Goal: Task Accomplishment & Management: Complete application form

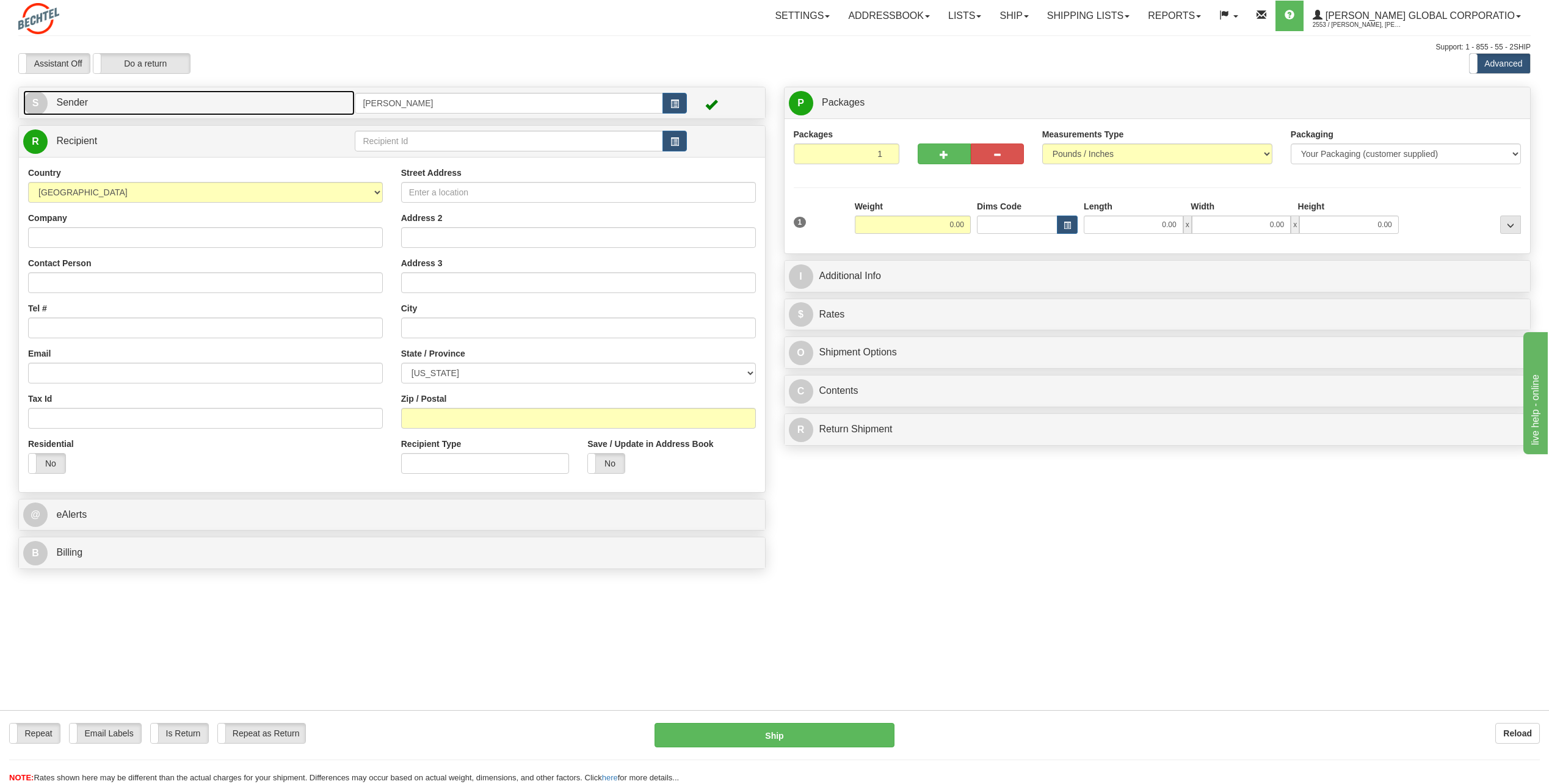
click at [36, 106] on span "S" at bounding box center [35, 103] width 25 height 25
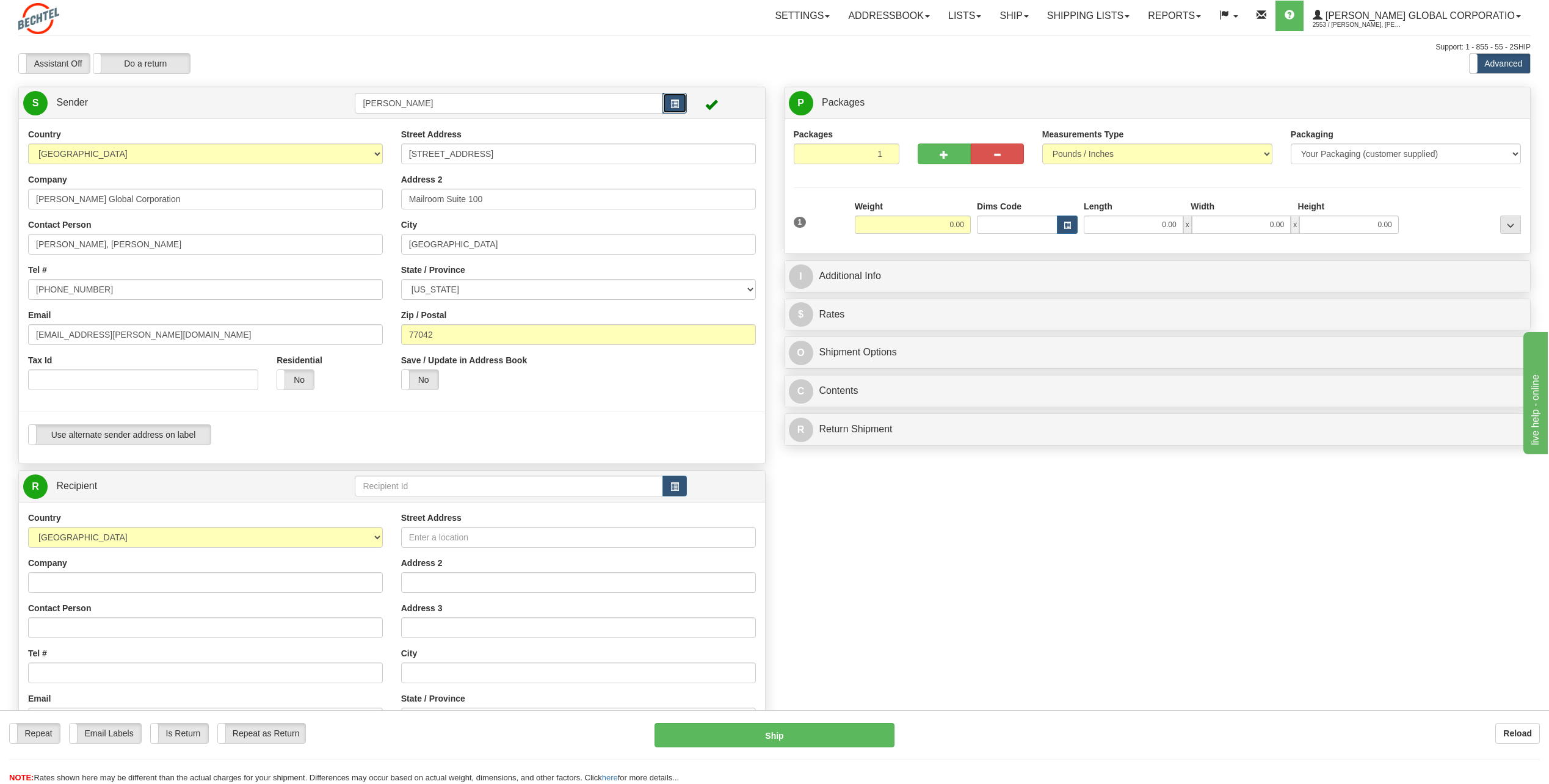
click at [674, 105] on span "button" at bounding box center [674, 104] width 8 height 8
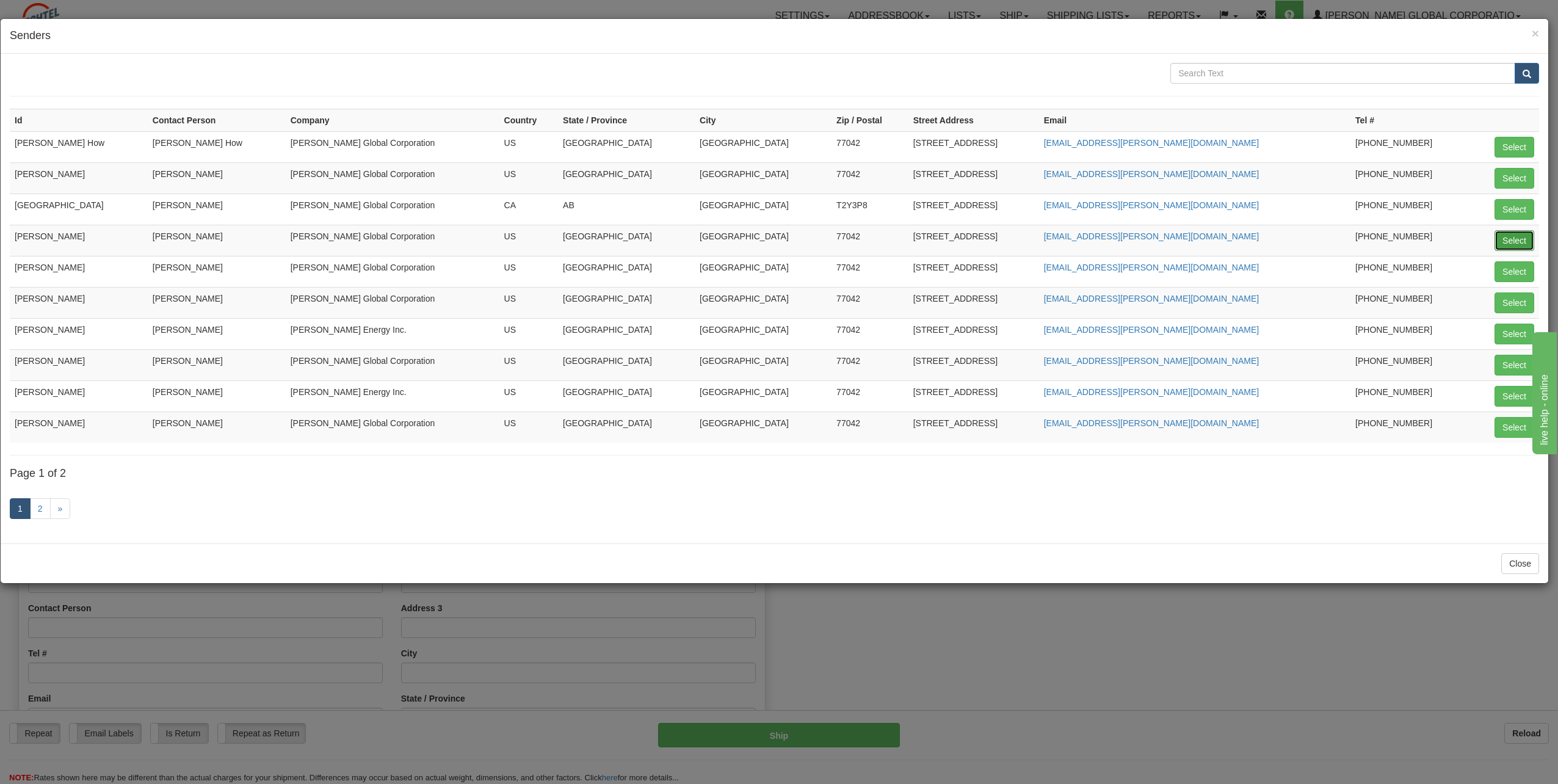
click at [1511, 243] on button "Select" at bounding box center [1514, 240] width 39 height 21
type input "[PERSON_NAME]"
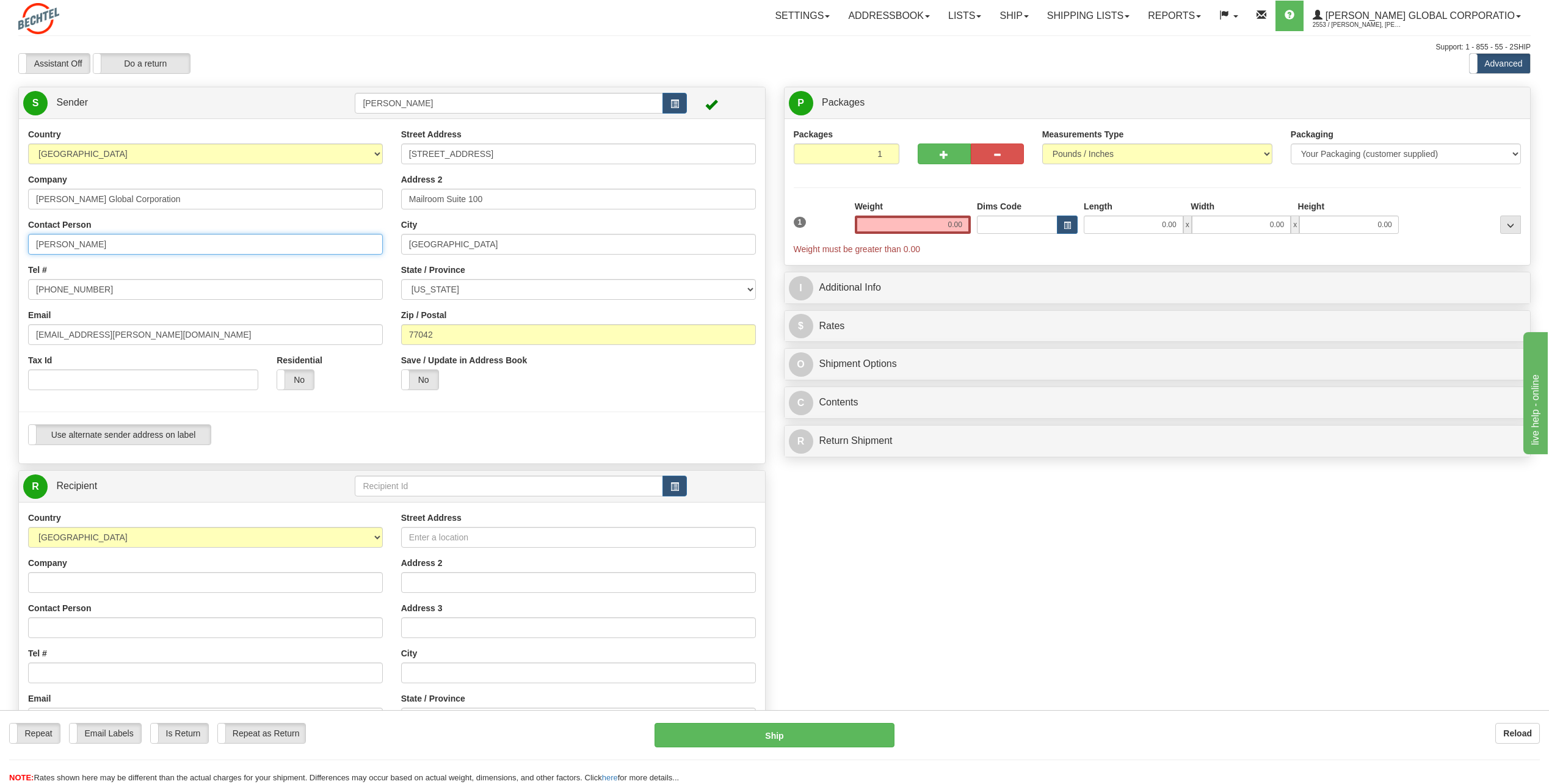
click at [133, 249] on input "[PERSON_NAME]" at bounding box center [206, 244] width 355 height 21
type input "C"
type input "[PERSON_NAME]"
click at [104, 287] on input "[PHONE_NUMBER]" at bounding box center [206, 289] width 355 height 21
type input "7"
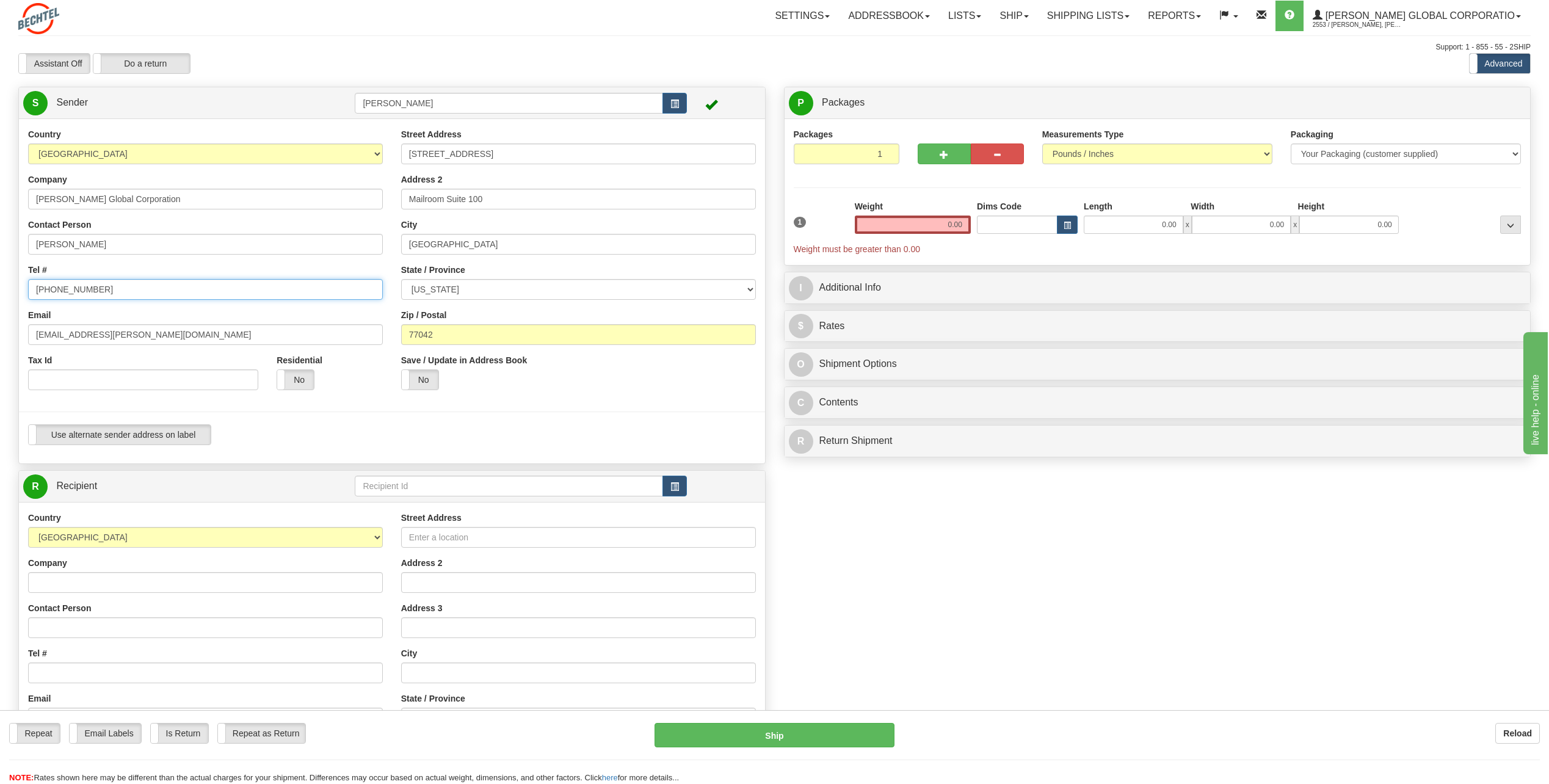
type input "[PHONE_NUMBER]"
drag, startPoint x: 72, startPoint y: 335, endPoint x: 0, endPoint y: 332, distance: 72.1
click at [0, 334] on html "Training Course Close Toggle navigation Settings Shipping Preferences New Sende…" at bounding box center [774, 392] width 1549 height 784
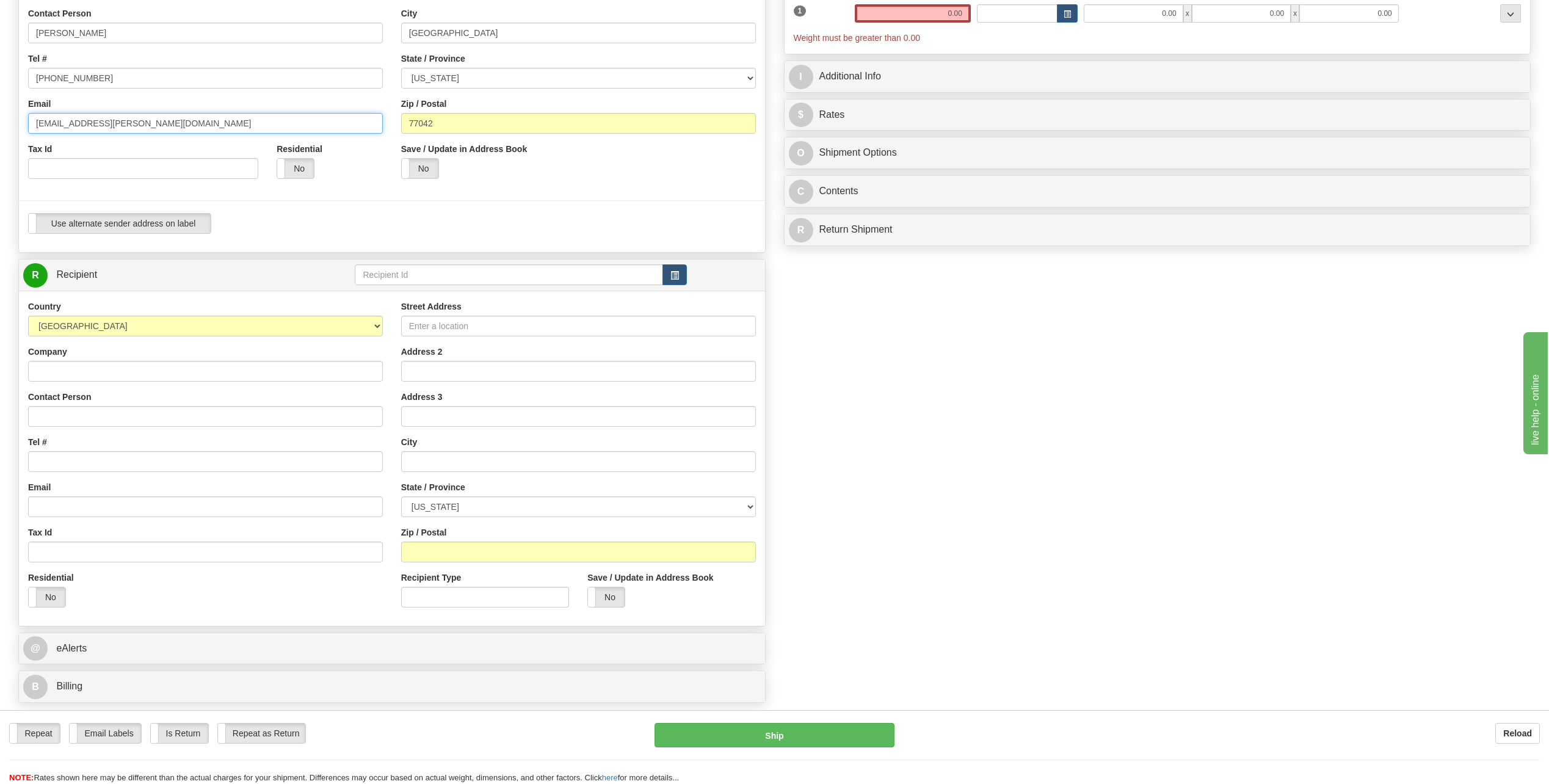
scroll to position [244, 0]
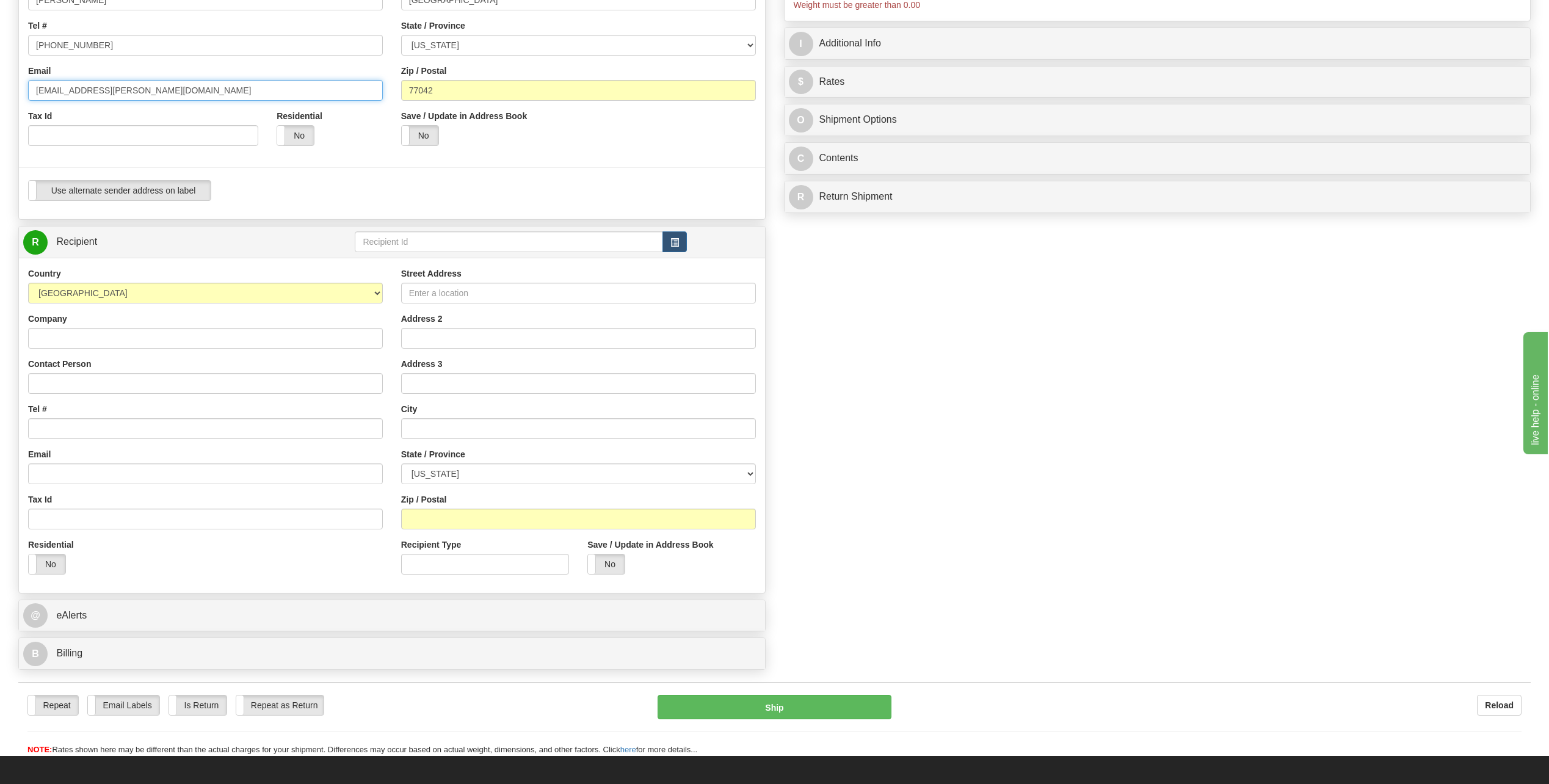
type input "[EMAIL_ADDRESS][PERSON_NAME][DOMAIN_NAME]"
click at [377, 295] on select "[GEOGRAPHIC_DATA] [GEOGRAPHIC_DATA] [GEOGRAPHIC_DATA] [GEOGRAPHIC_DATA] [US_STA…" at bounding box center [206, 292] width 355 height 21
select select "PK"
click at [28, 282] on select "[GEOGRAPHIC_DATA] [GEOGRAPHIC_DATA] [GEOGRAPHIC_DATA] [GEOGRAPHIC_DATA] [US_STA…" at bounding box center [206, 292] width 355 height 21
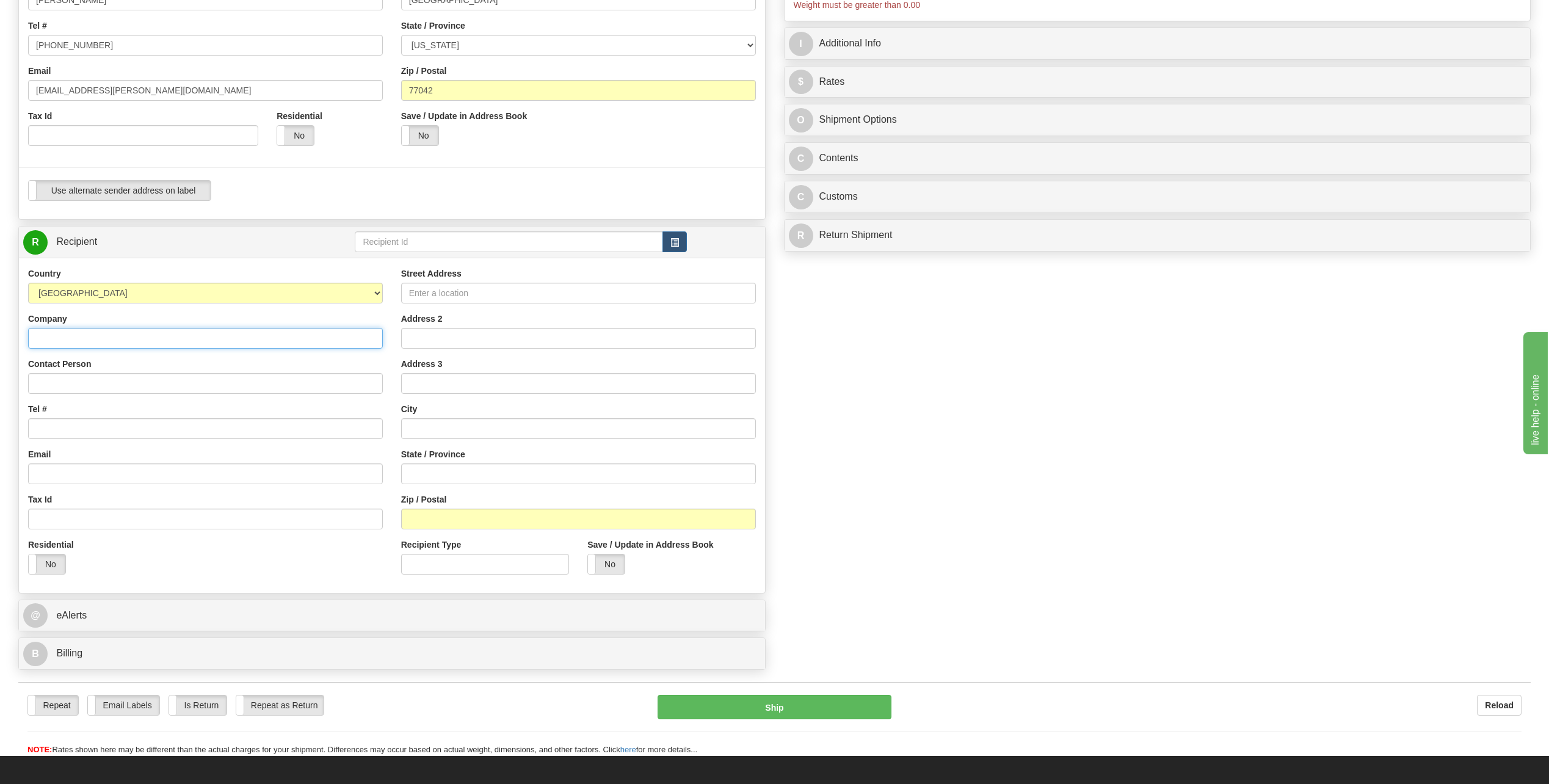
click at [87, 342] on input "Company" at bounding box center [206, 338] width 355 height 21
click at [295, 403] on div "Tel #" at bounding box center [206, 420] width 355 height 36
click at [77, 380] on input "Contact Person" at bounding box center [206, 383] width 355 height 21
type input "[PERSON_NAME]"
click at [124, 426] on input "Tel #" at bounding box center [206, 429] width 355 height 21
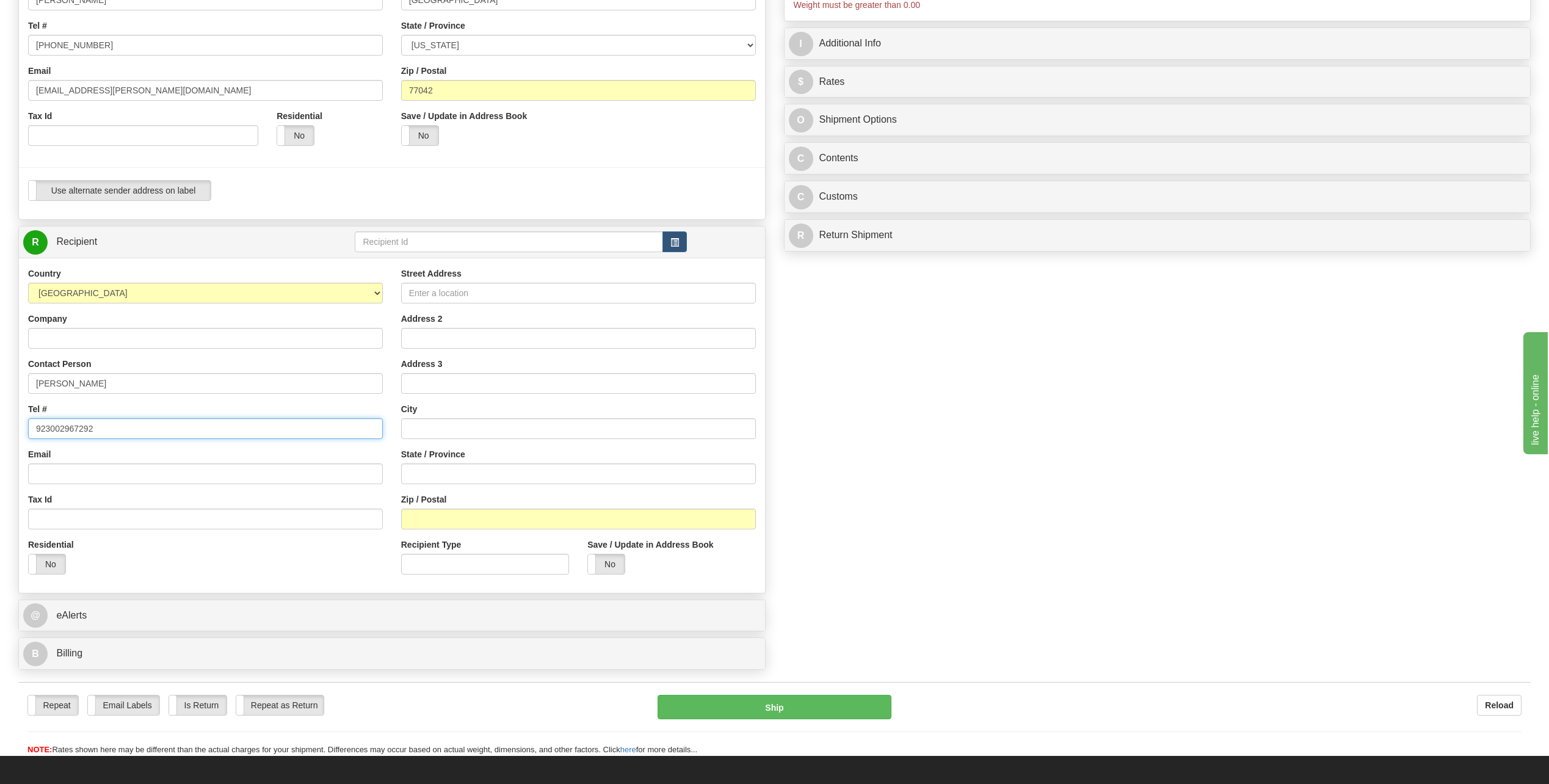
type input "923002967292"
click at [465, 294] on input "Street Address" at bounding box center [578, 292] width 355 height 21
type input "House # [GEOGRAPHIC_DATA]"
click at [453, 323] on div "Address 2" at bounding box center [578, 330] width 355 height 36
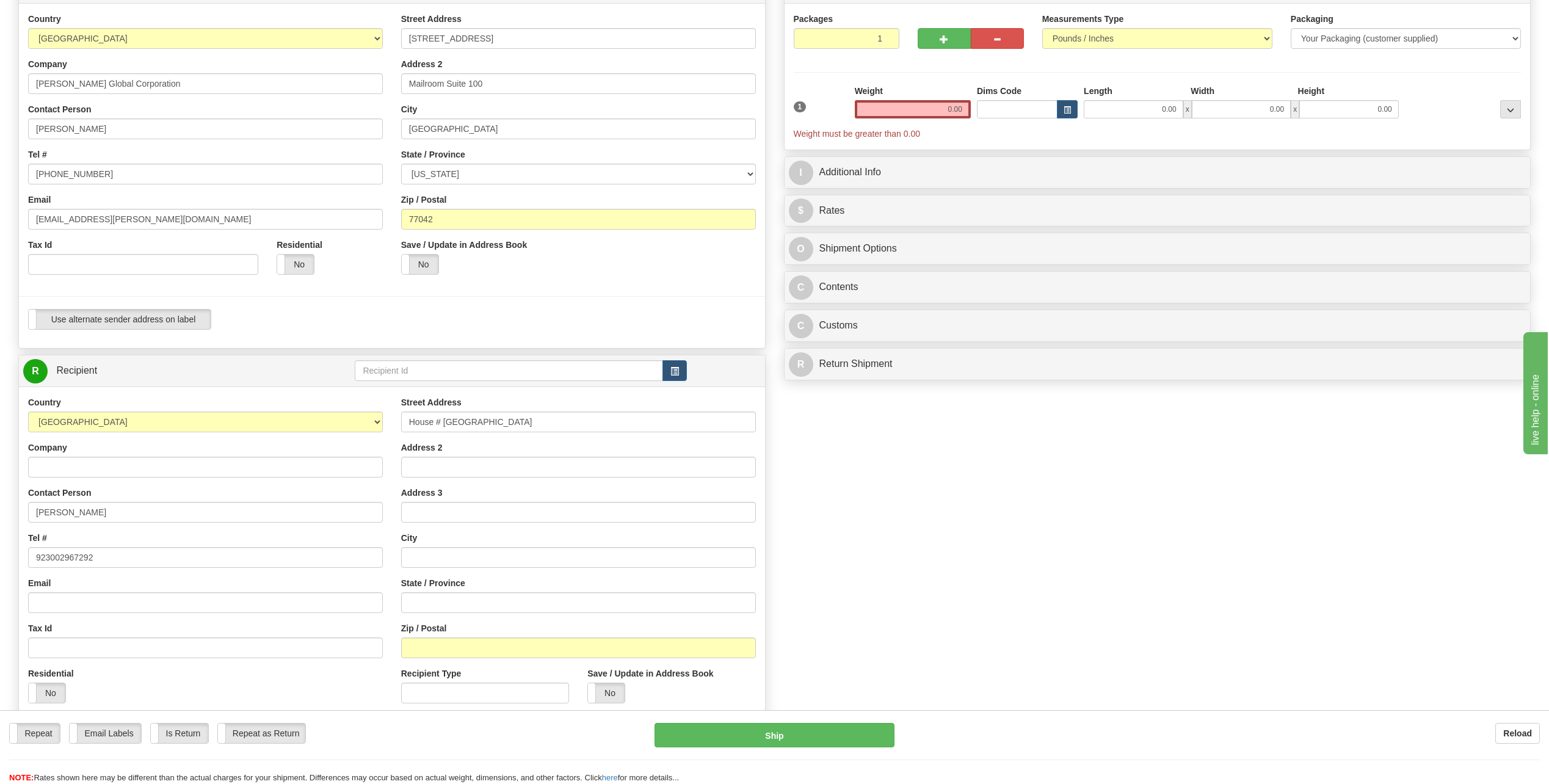
scroll to position [122, 0]
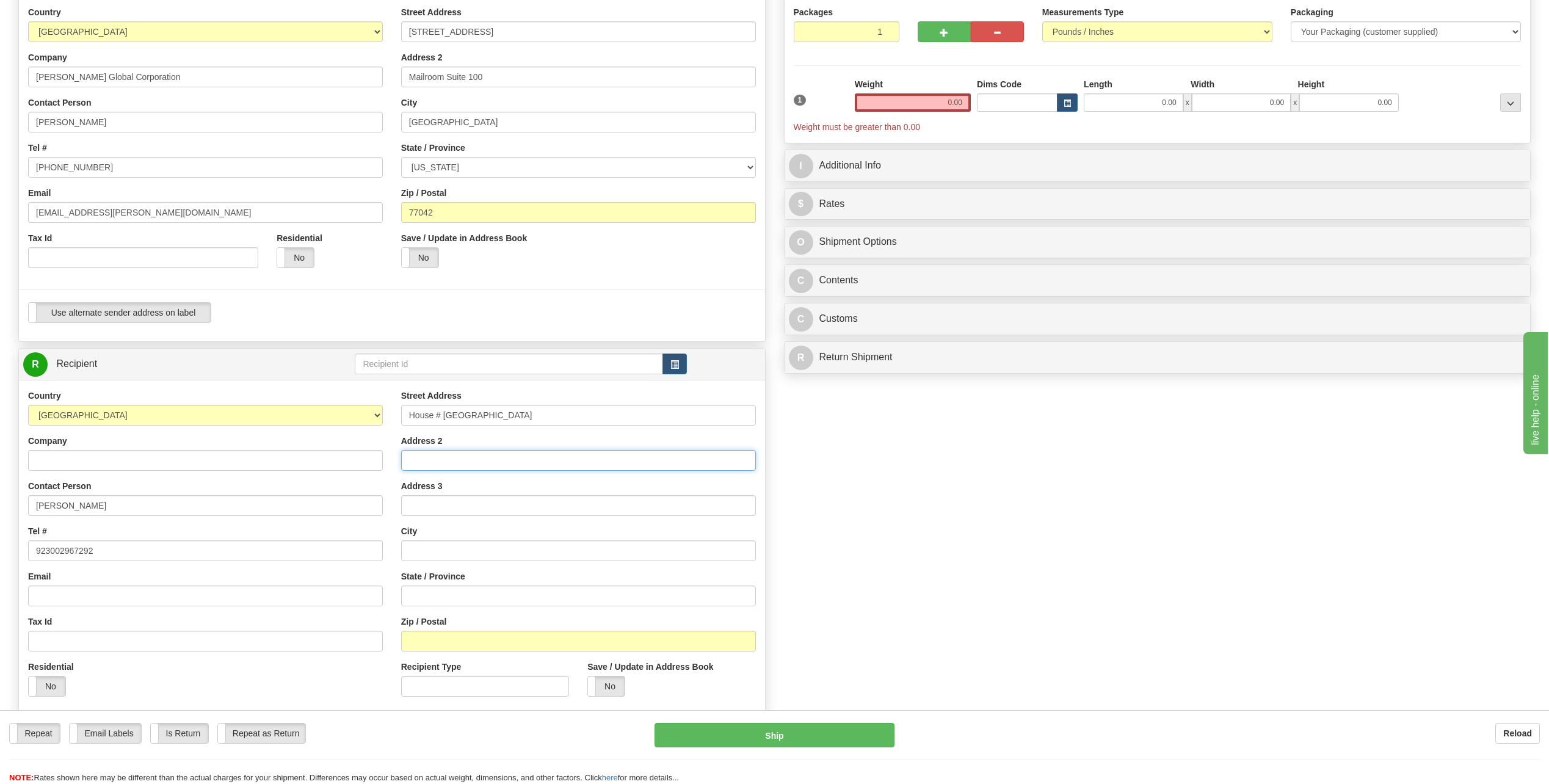
click at [422, 460] on input "Address 2" at bounding box center [578, 460] width 355 height 21
type input "Opp Malir Cannt Check Post # 5"
click at [436, 498] on input "Address 3" at bounding box center [578, 505] width 355 height 21
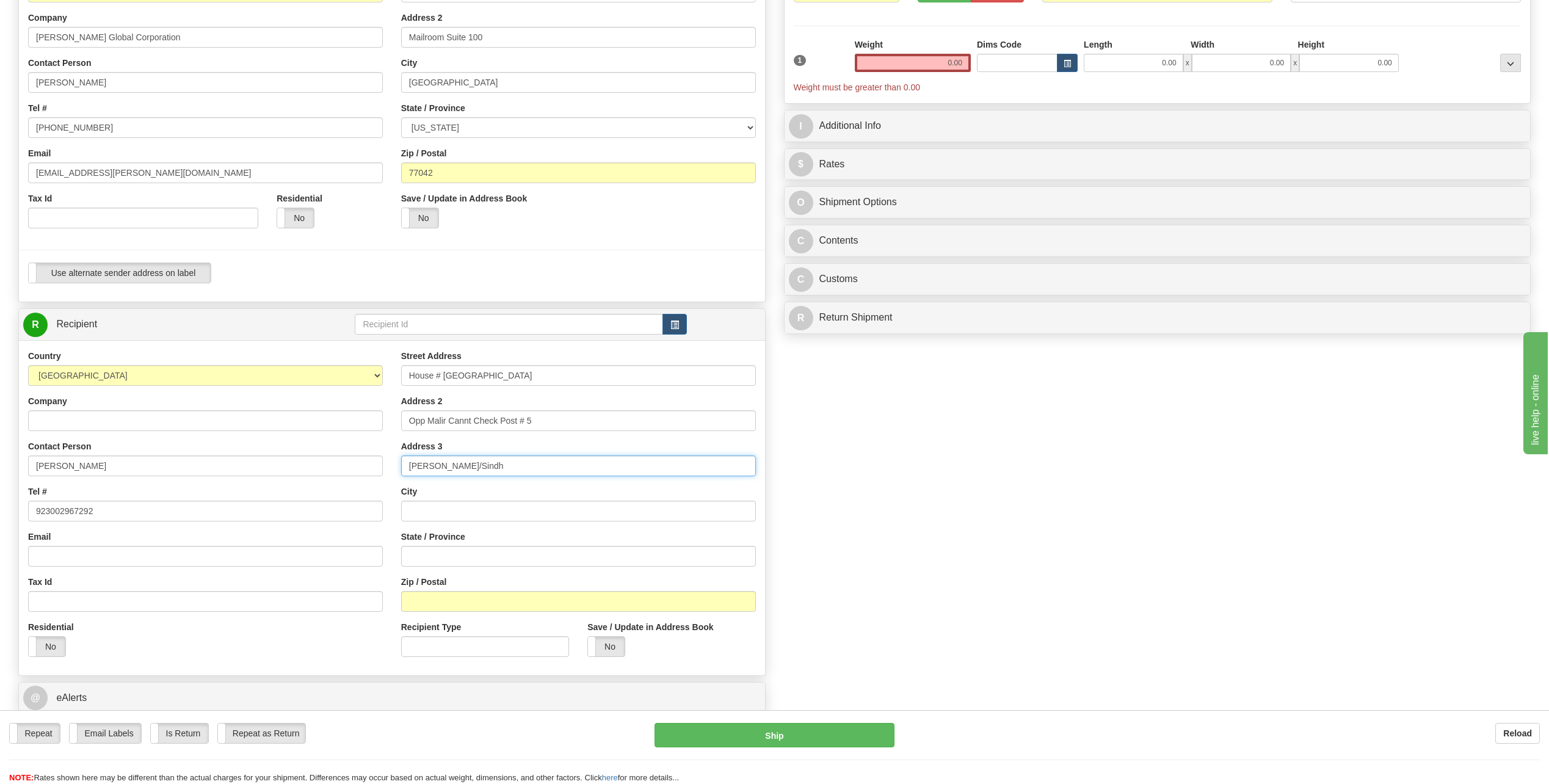
scroll to position [183, 0]
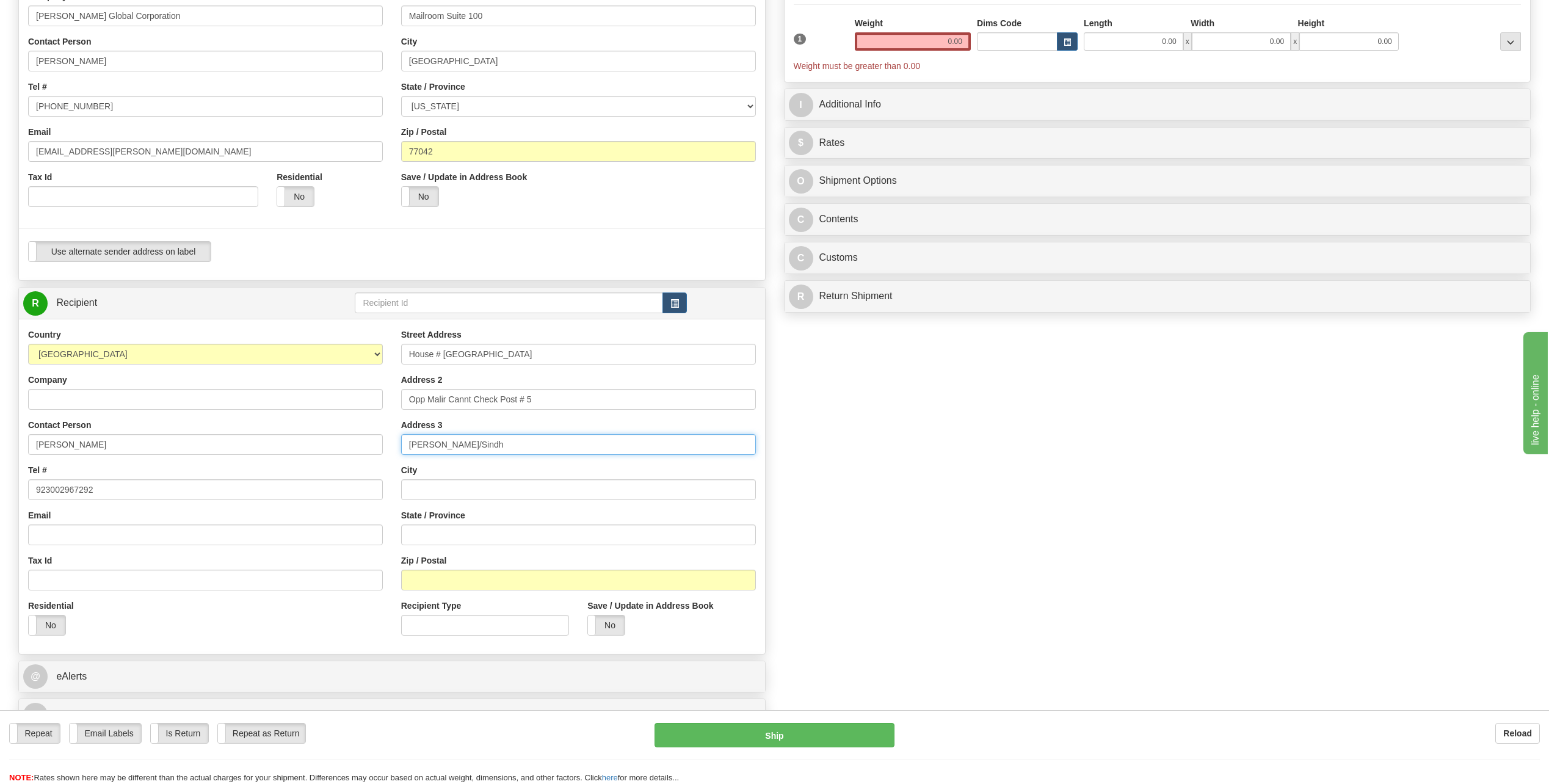
type input "[PERSON_NAME]/Sindh"
click at [1024, 522] on div "Create a label for the return Create Pickup Without Label S" at bounding box center [774, 320] width 1531 height 833
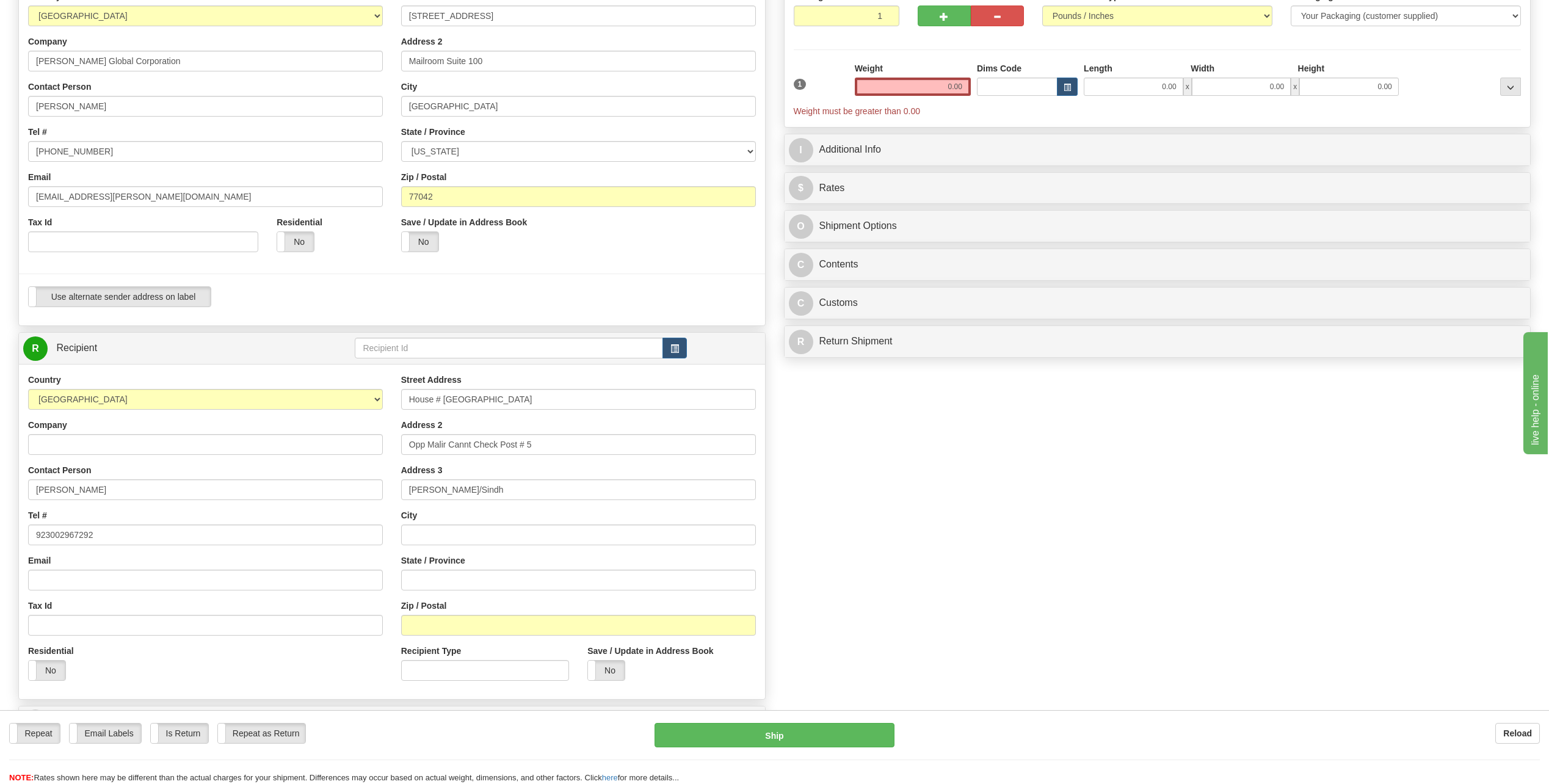
scroll to position [61, 0]
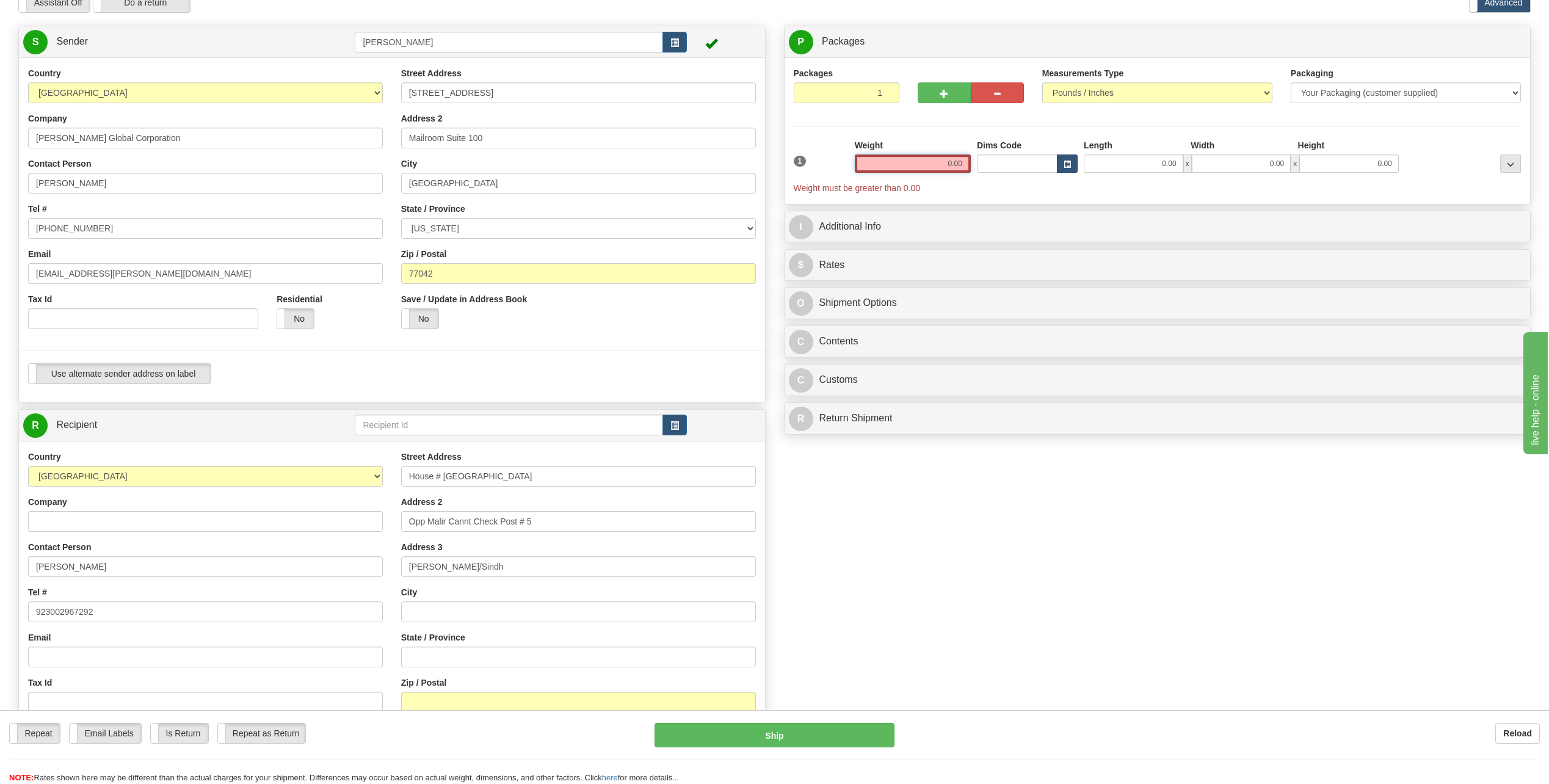
drag, startPoint x: 947, startPoint y: 162, endPoint x: 1065, endPoint y: 160, distance: 118.0
click at [1065, 160] on div "1 Weight 0.00 Dims Code 0.00" at bounding box center [1157, 166] width 734 height 55
type input "0.00"
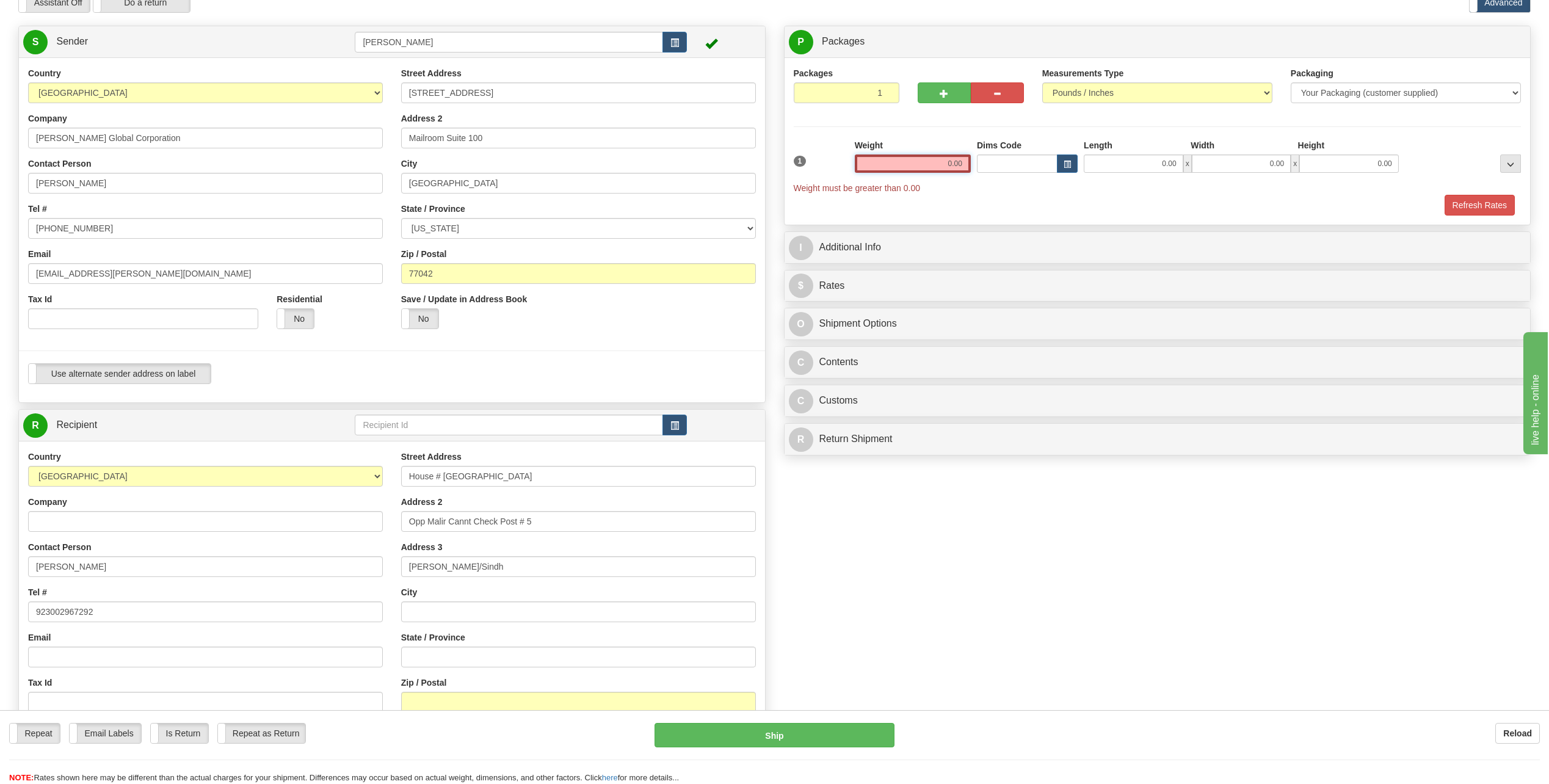
drag, startPoint x: 943, startPoint y: 165, endPoint x: 986, endPoint y: 157, distance: 43.7
click at [986, 157] on div "1 Weight 0.00 Dims Code 0.00" at bounding box center [1157, 166] width 734 height 55
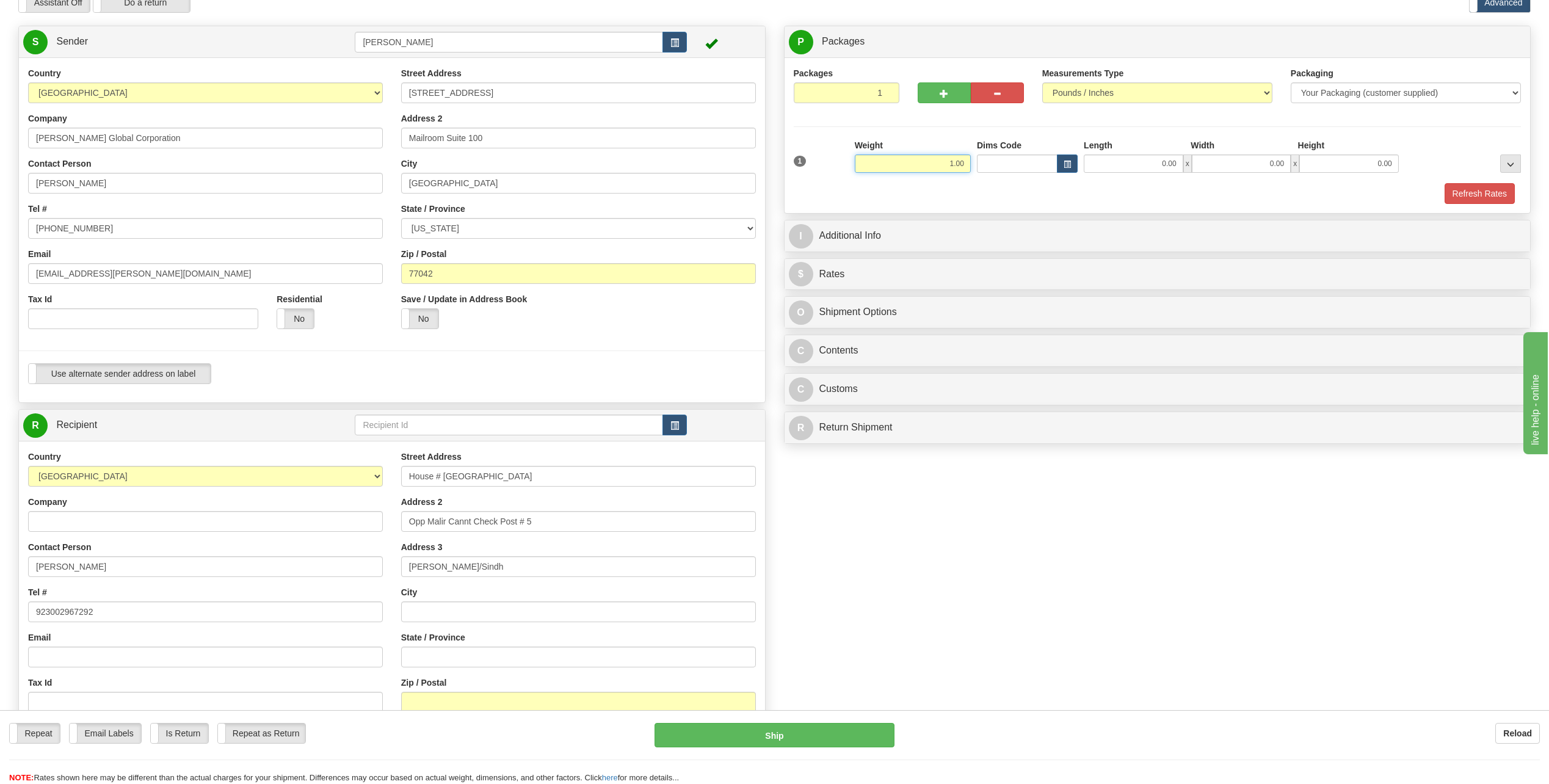
type input "1.00"
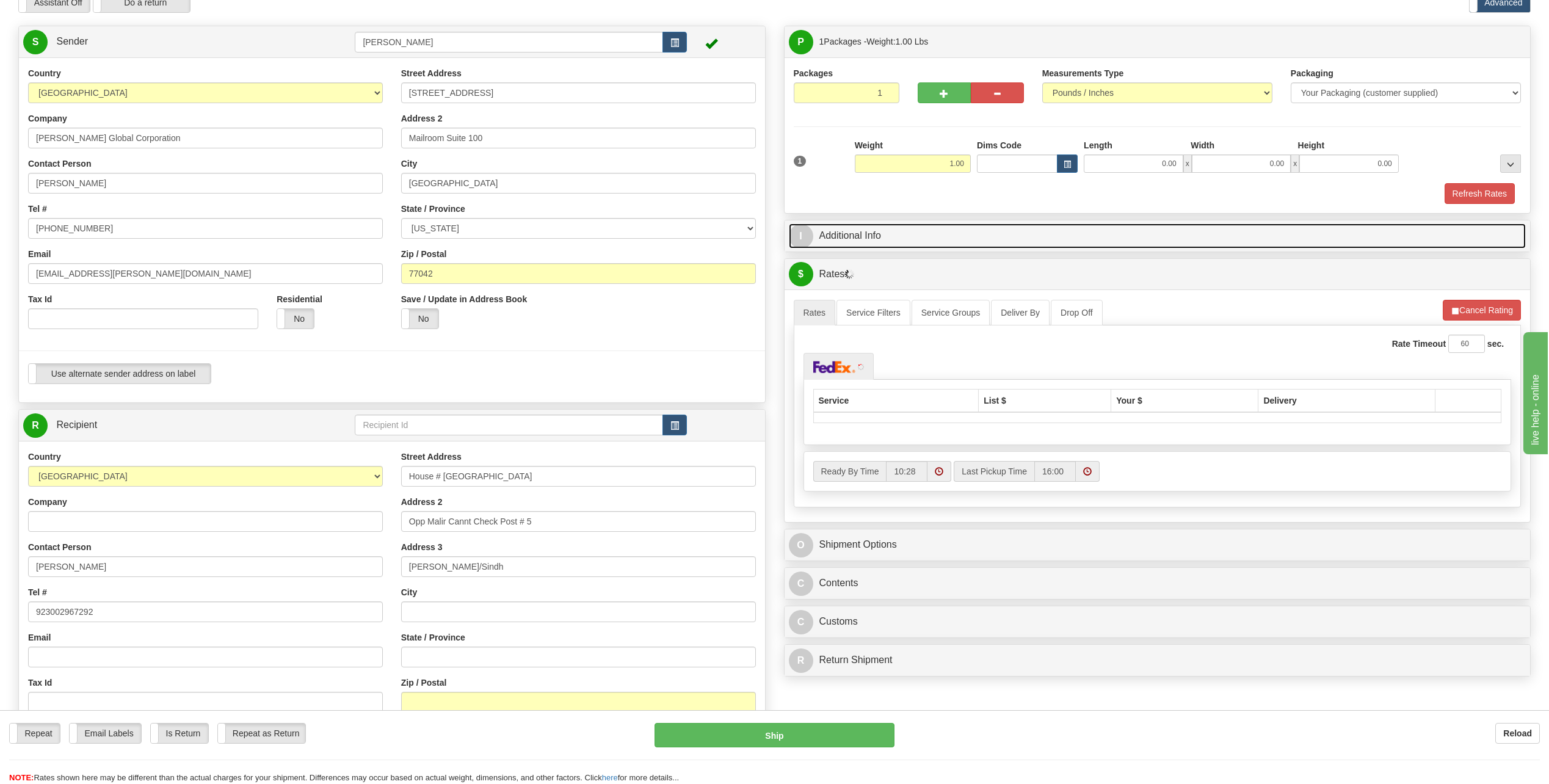
click at [807, 238] on span "I" at bounding box center [801, 236] width 25 height 25
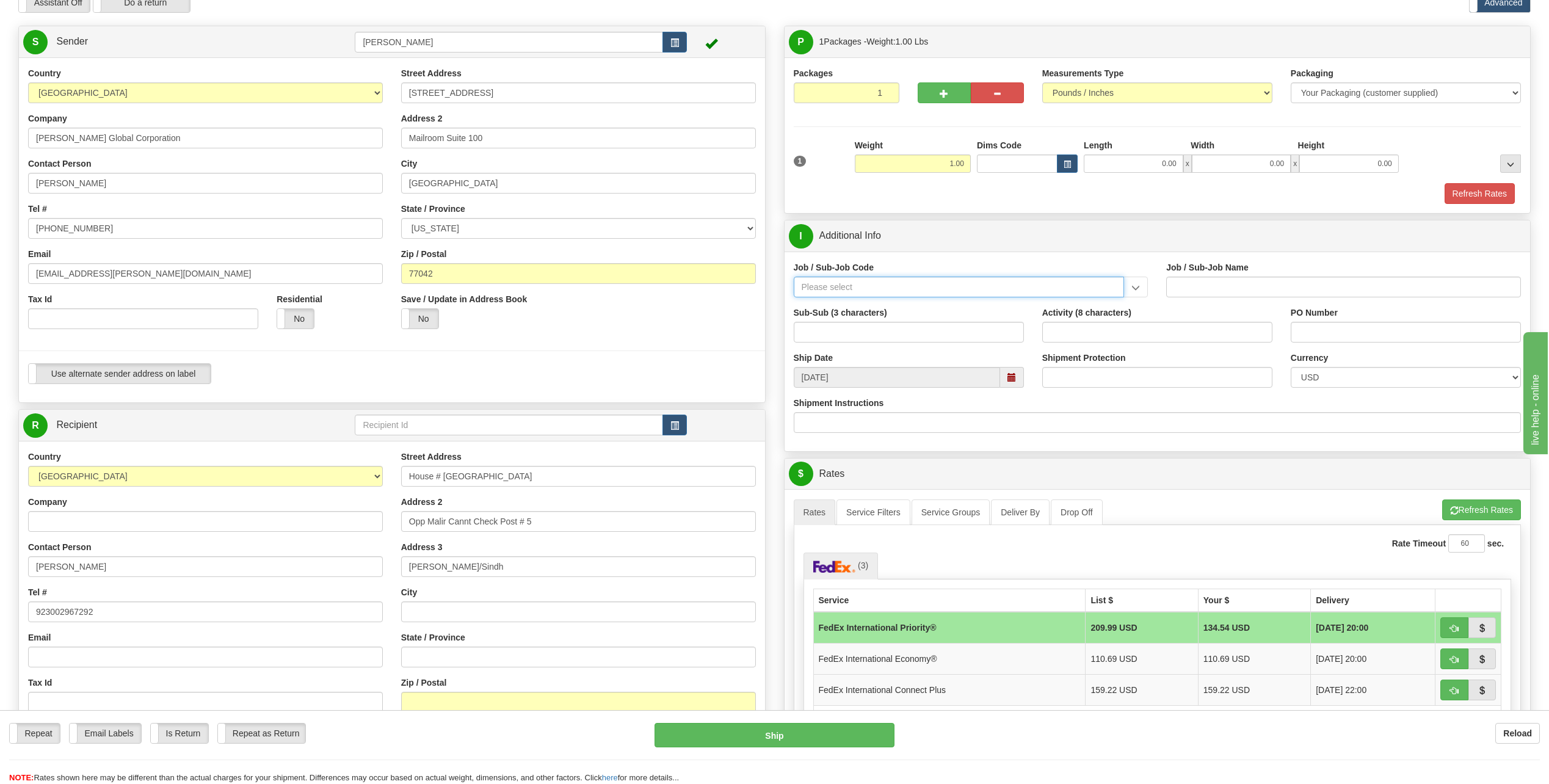
click at [838, 280] on input "Job / Sub-Job Code" at bounding box center [960, 287] width 331 height 21
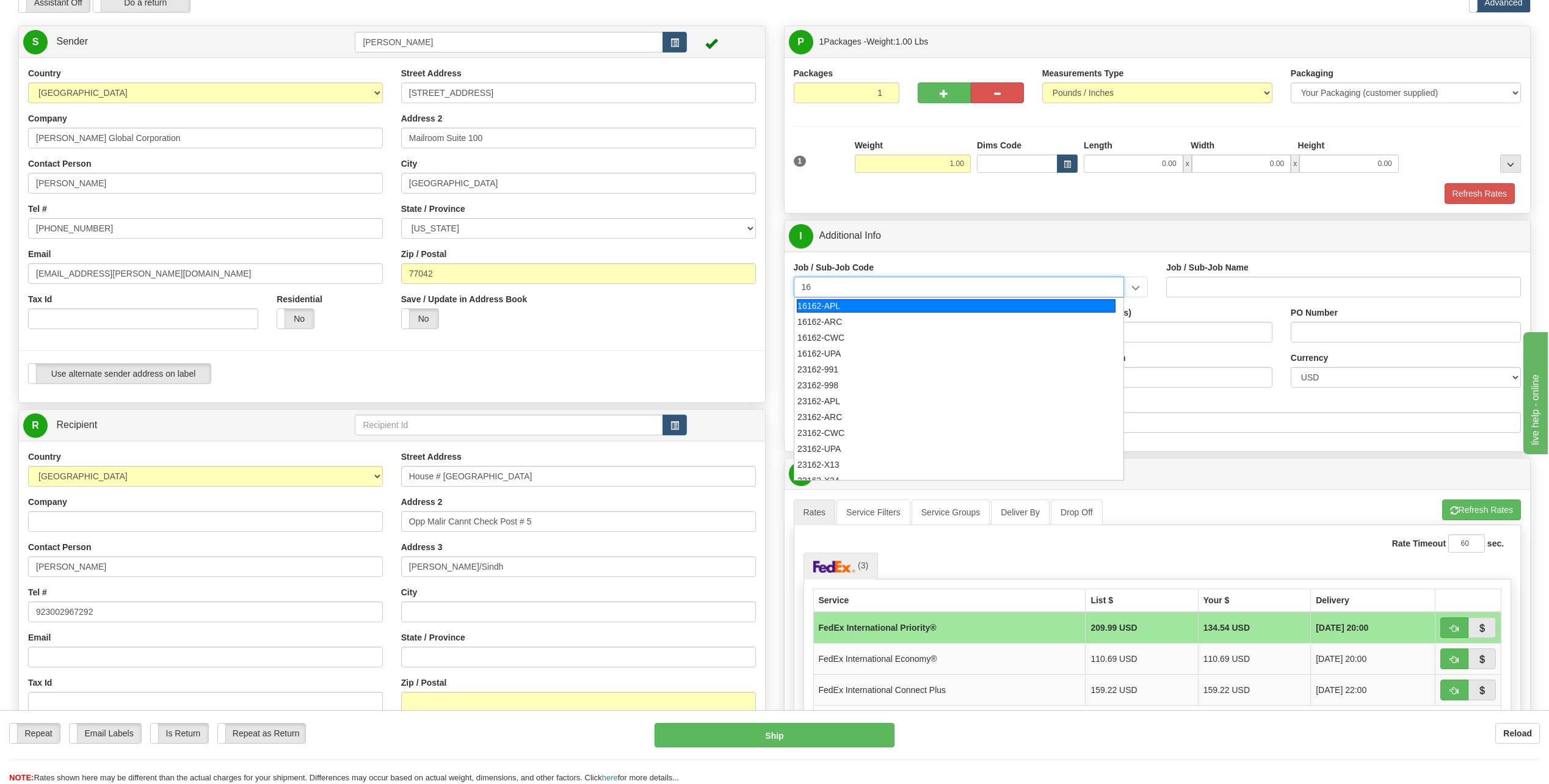
type input "1"
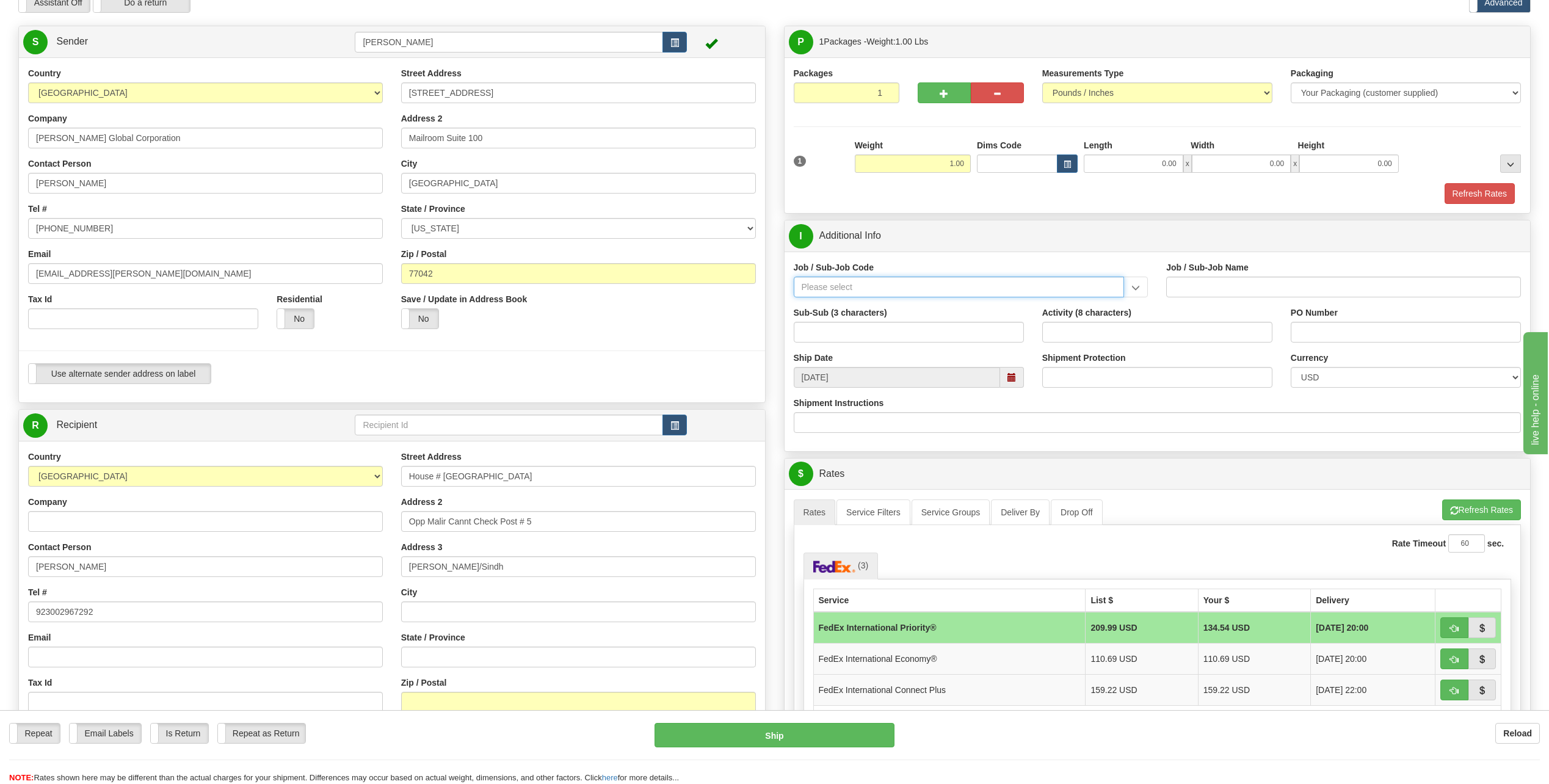
click at [842, 286] on input "Job / Sub-Job Code" at bounding box center [960, 287] width 331 height 21
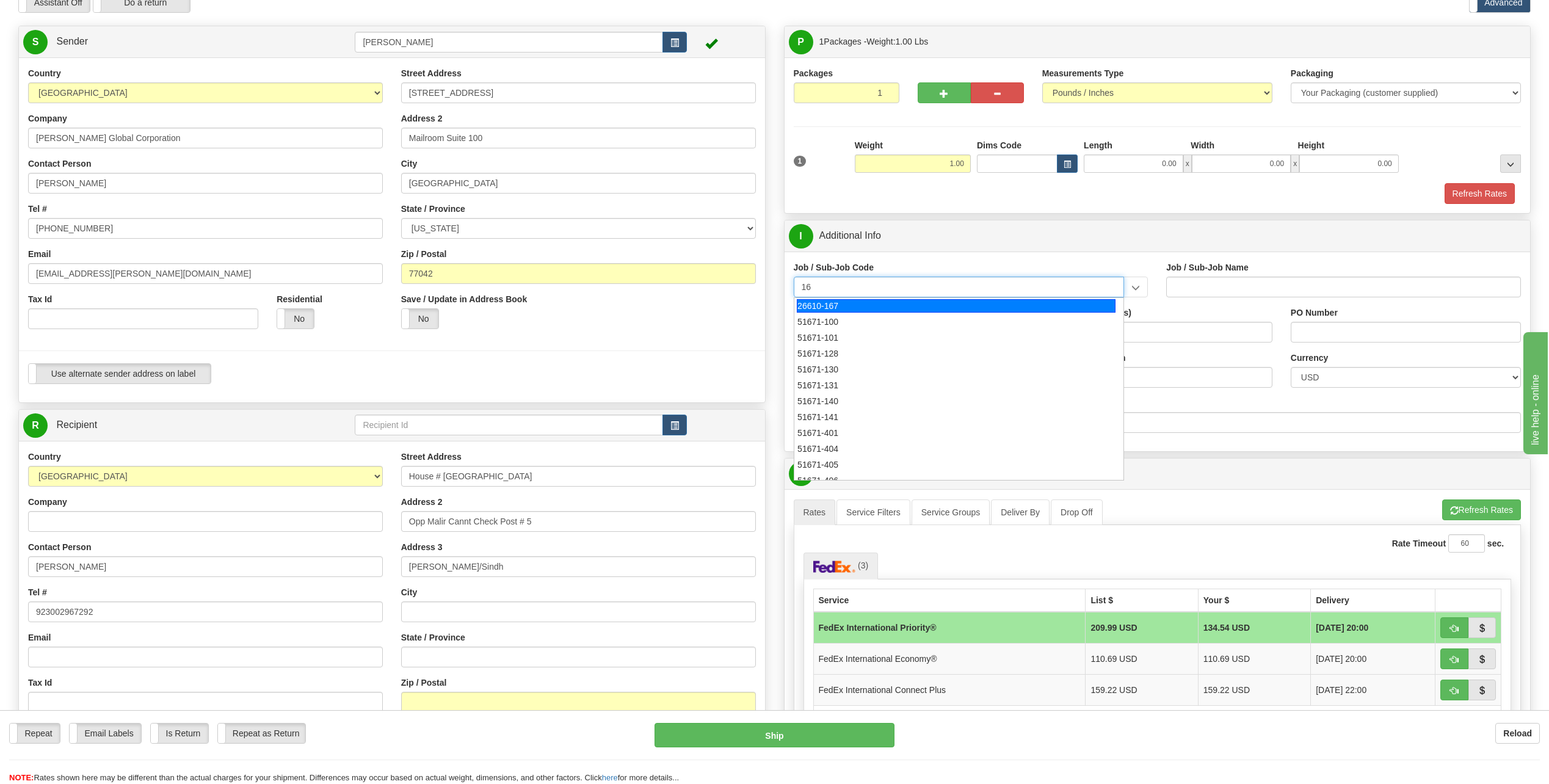
type input "1"
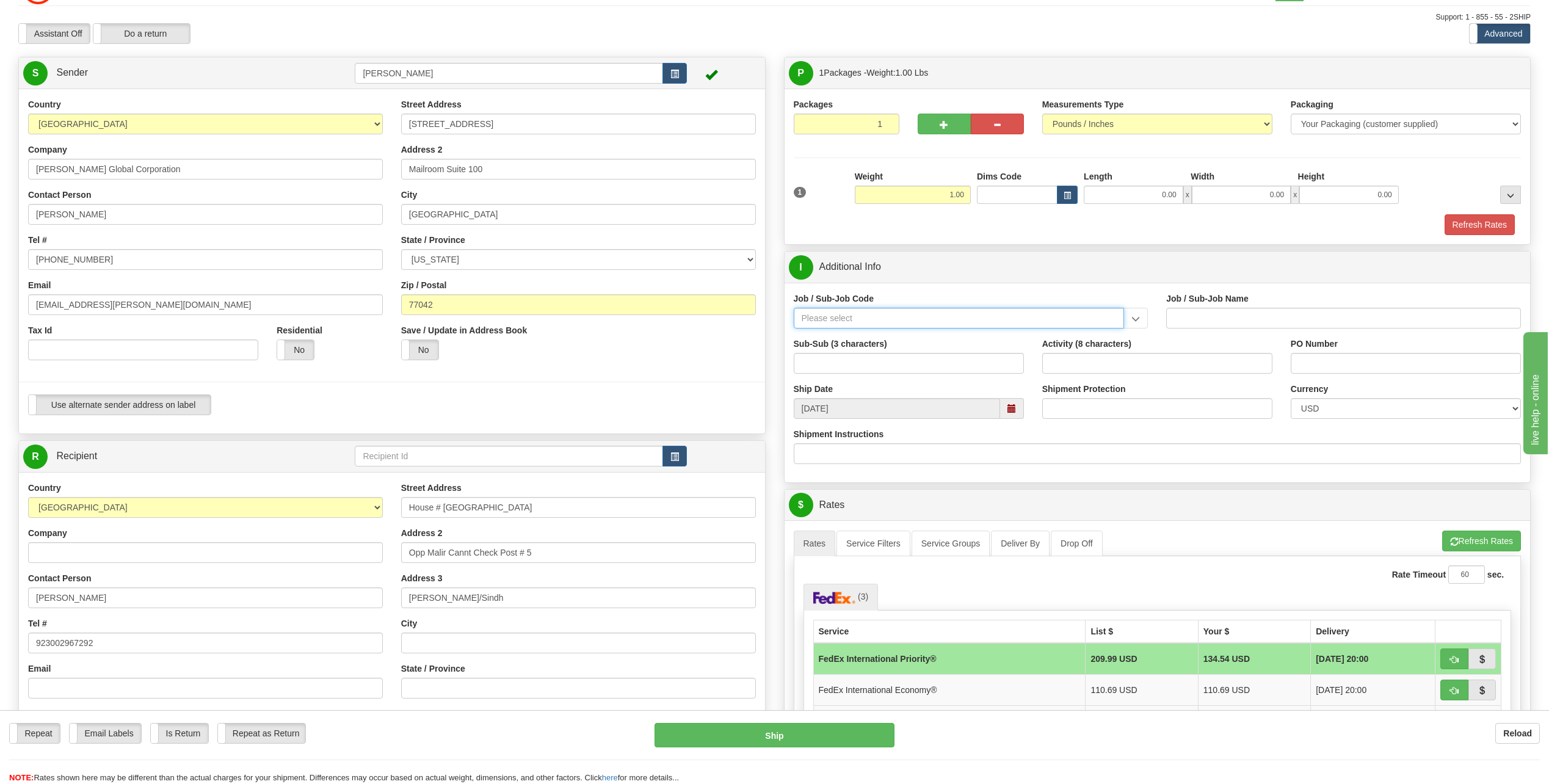
scroll to position [0, 0]
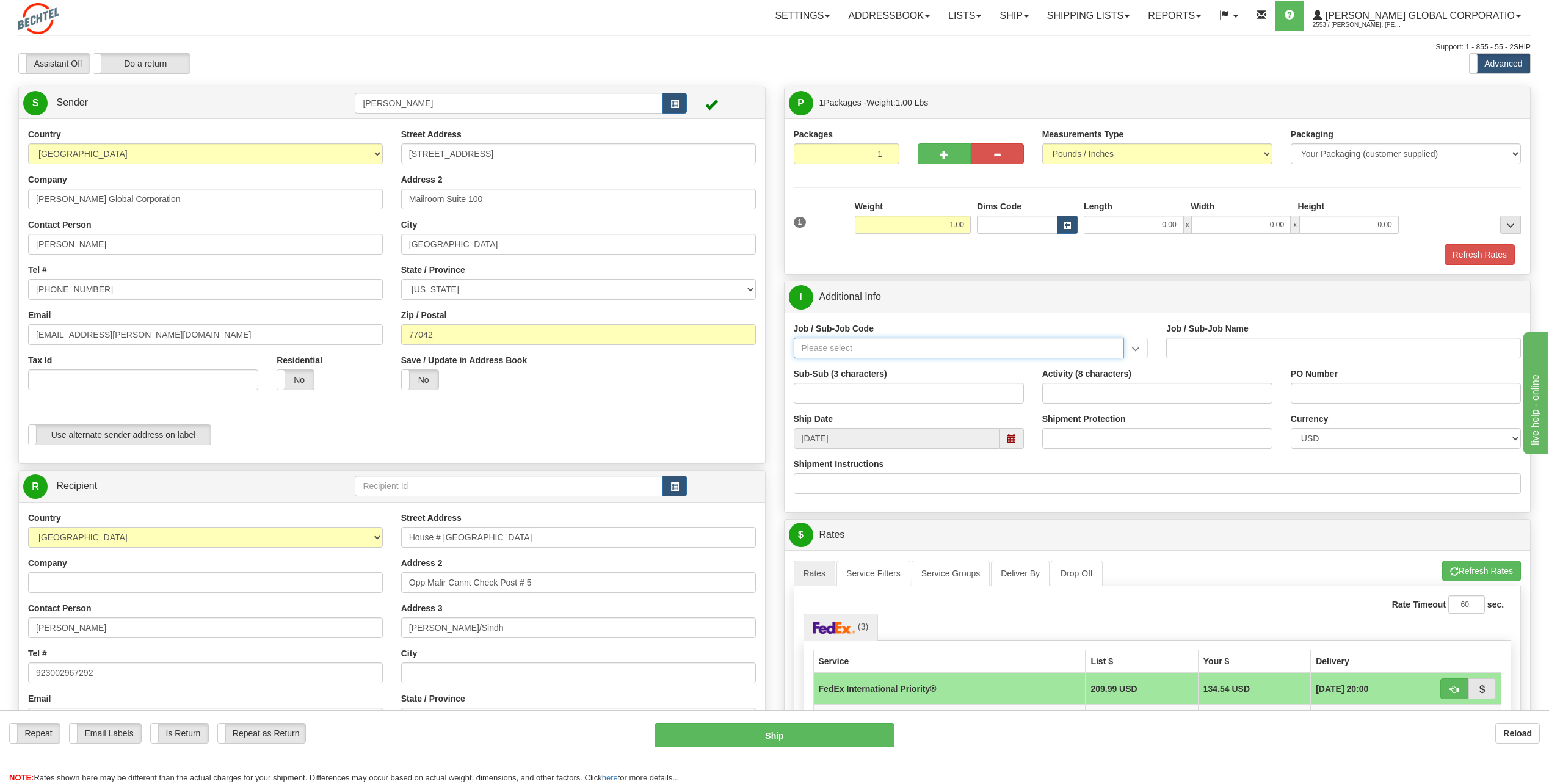
click at [859, 353] on input "Job / Sub-Job Code" at bounding box center [960, 348] width 331 height 21
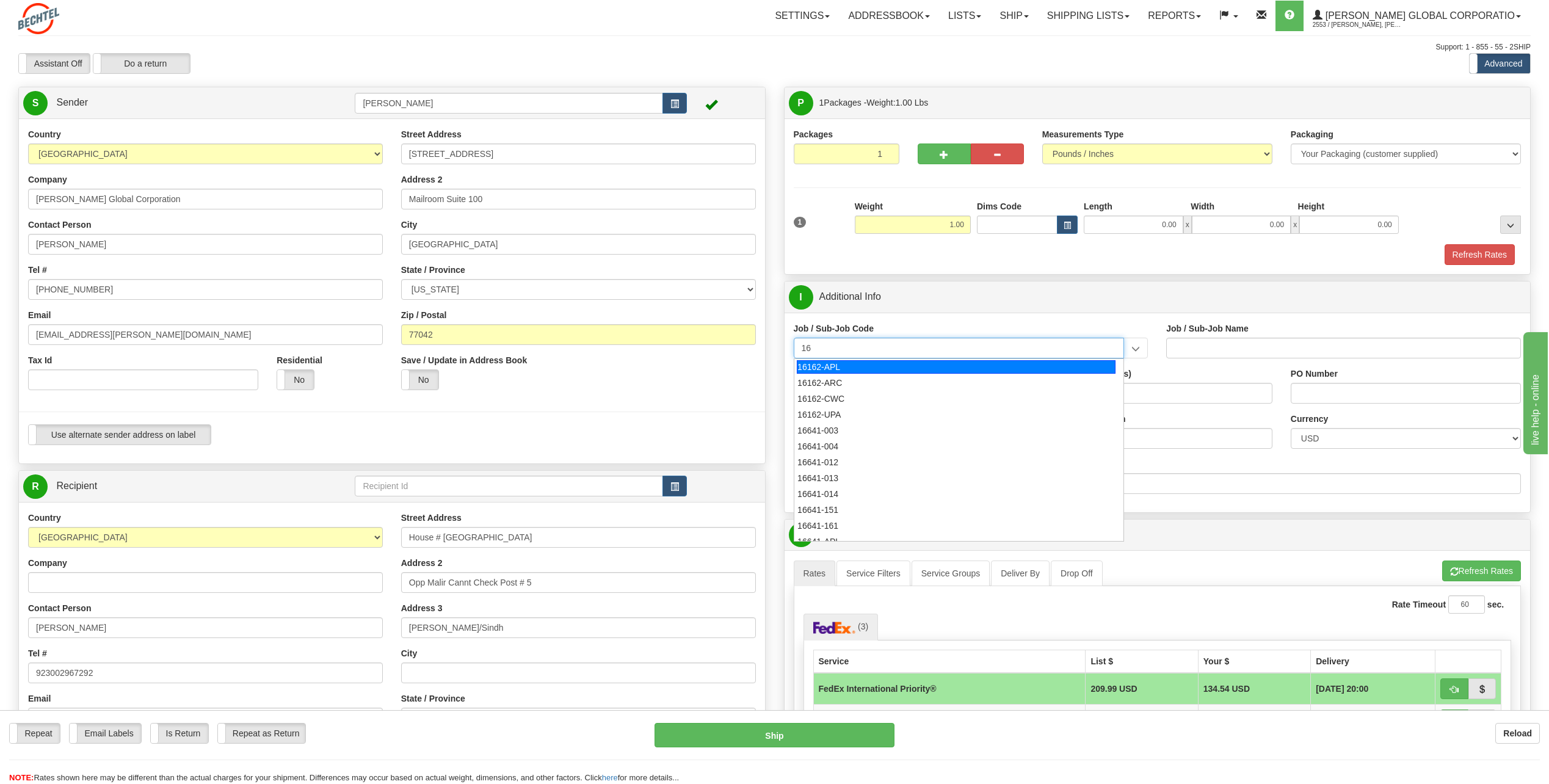
type input "1"
click at [846, 350] on input "161" at bounding box center [960, 348] width 331 height 21
type input "1"
type input "56"
click at [834, 340] on div "Job / Sub-Job Code 20056 - 037 20056-036 20056-037 20056-038 20056-039 20056-90…" at bounding box center [971, 340] width 355 height 36
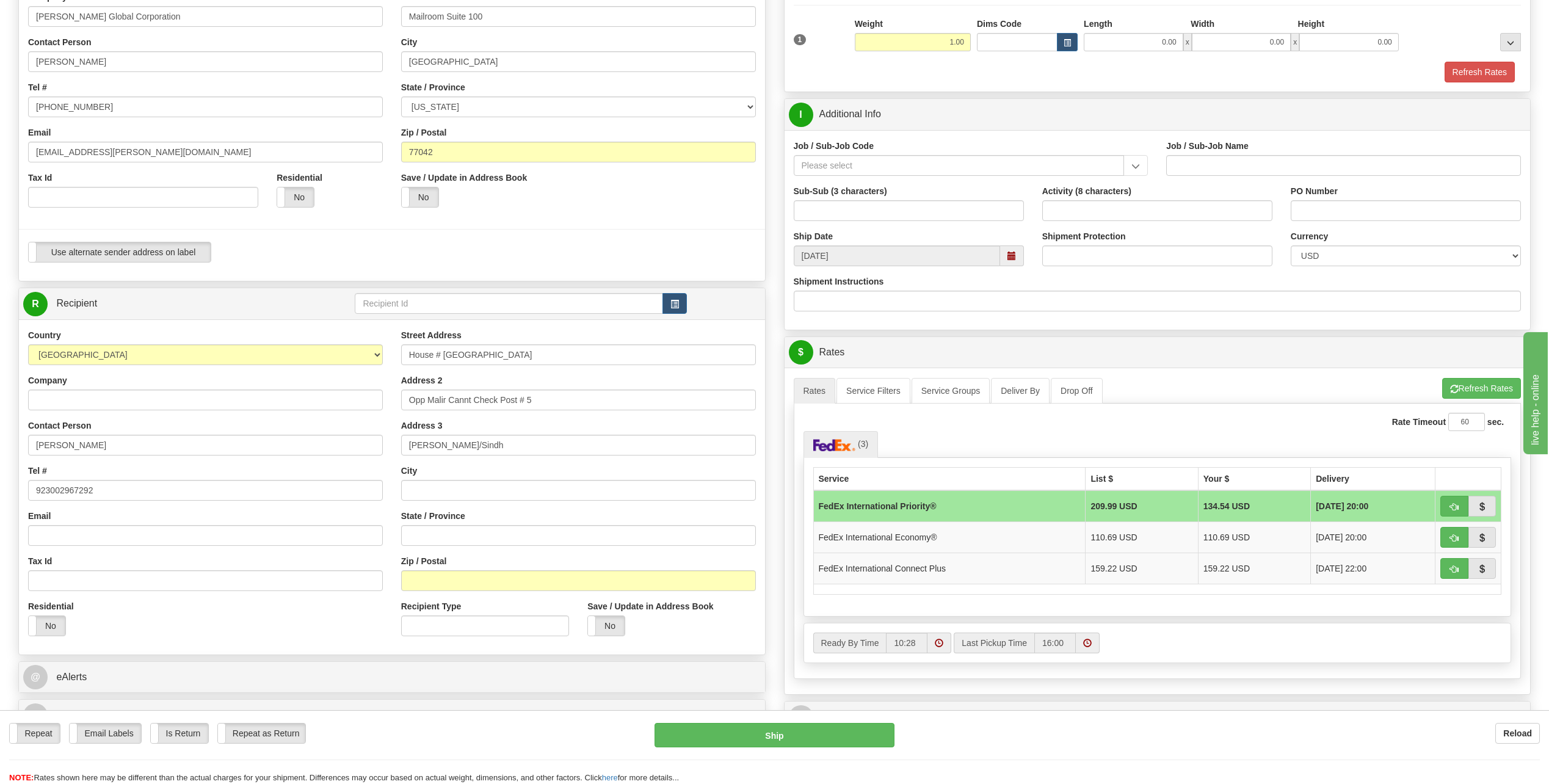
scroll to position [183, 0]
click at [1451, 542] on span "button" at bounding box center [1454, 537] width 8 height 8
type input "03"
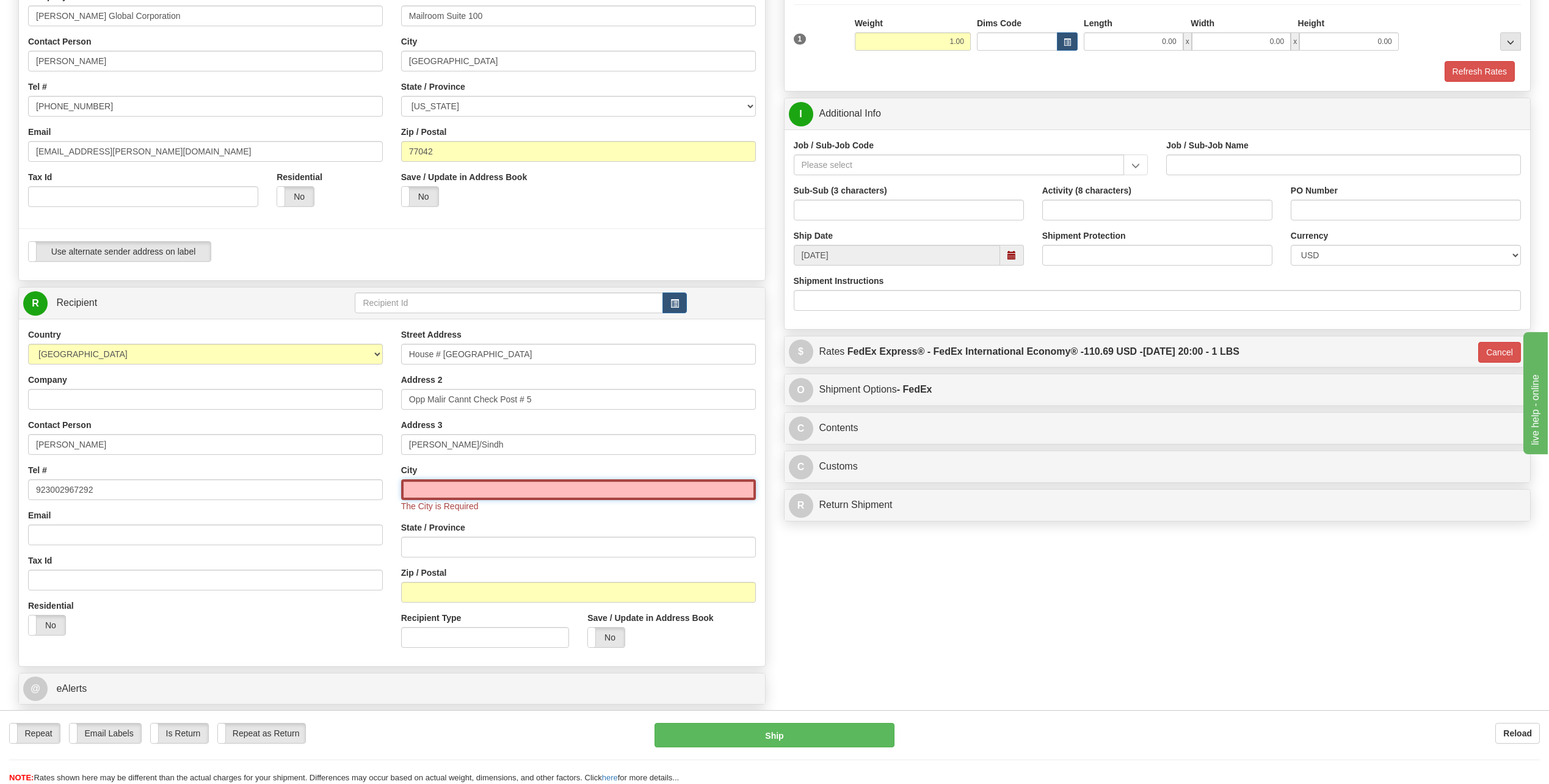
click at [440, 488] on input "text" at bounding box center [578, 490] width 355 height 21
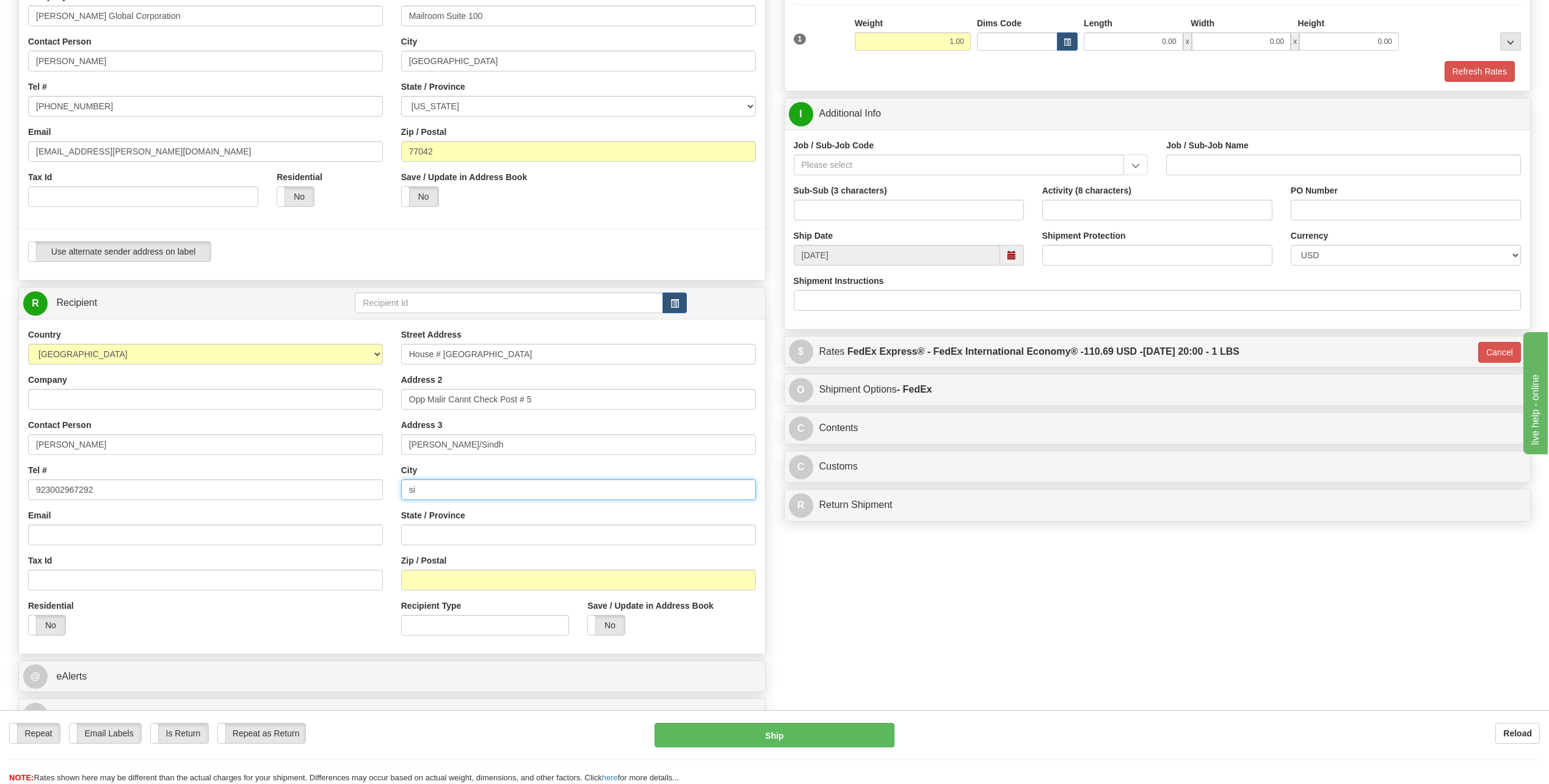
type input "s"
type input "Sindh"
click at [507, 522] on div "State / Province" at bounding box center [578, 526] width 355 height 36
click at [470, 435] on input "[PERSON_NAME]/Sindh" at bounding box center [578, 444] width 355 height 21
type input "Kirachi"
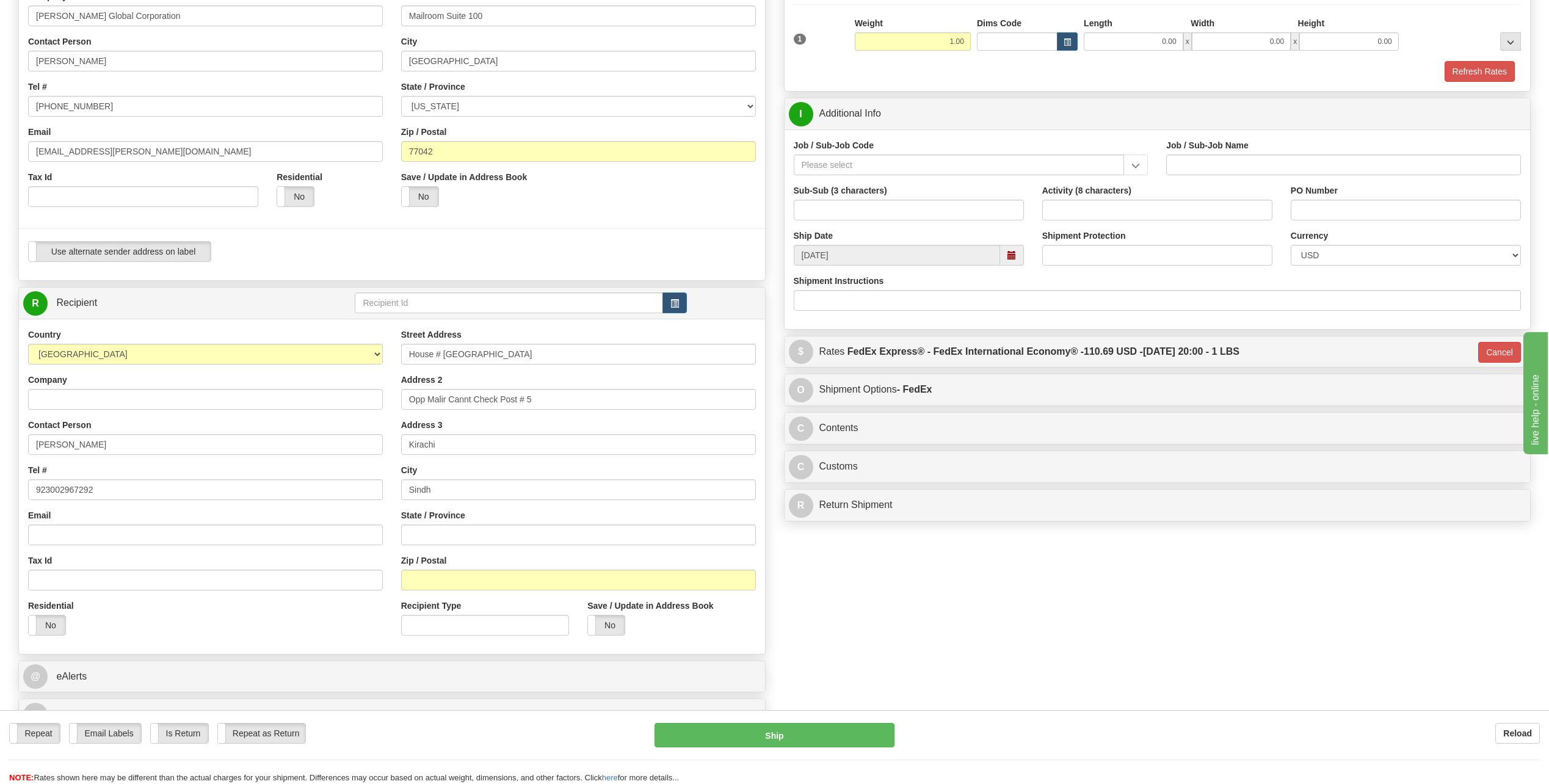
click at [614, 502] on div "Street Address House # [GEOGRAPHIC_DATA] Address 2 Opp Malir Cannt Check Post #…" at bounding box center [578, 487] width 373 height 316
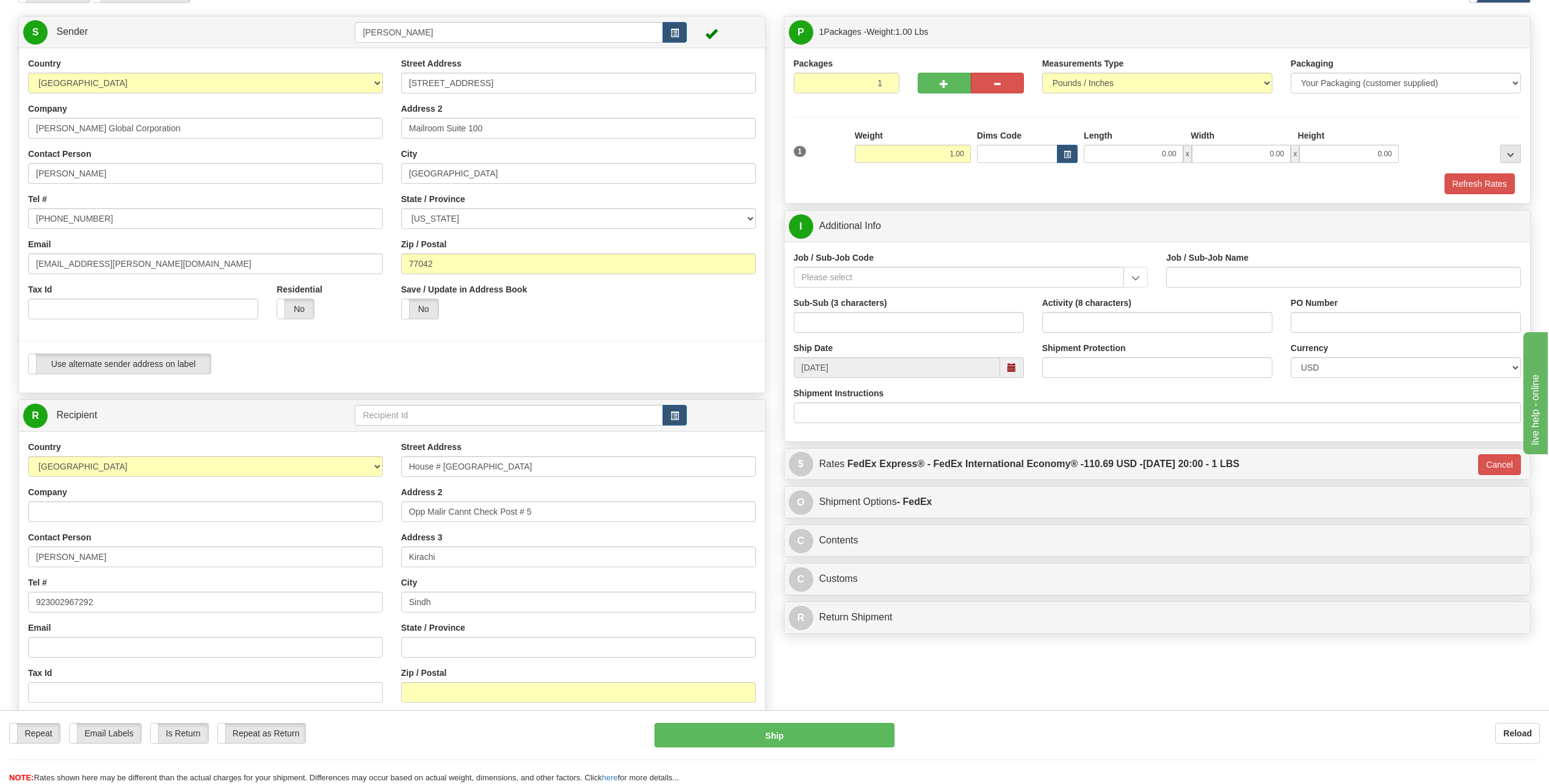
scroll to position [61, 0]
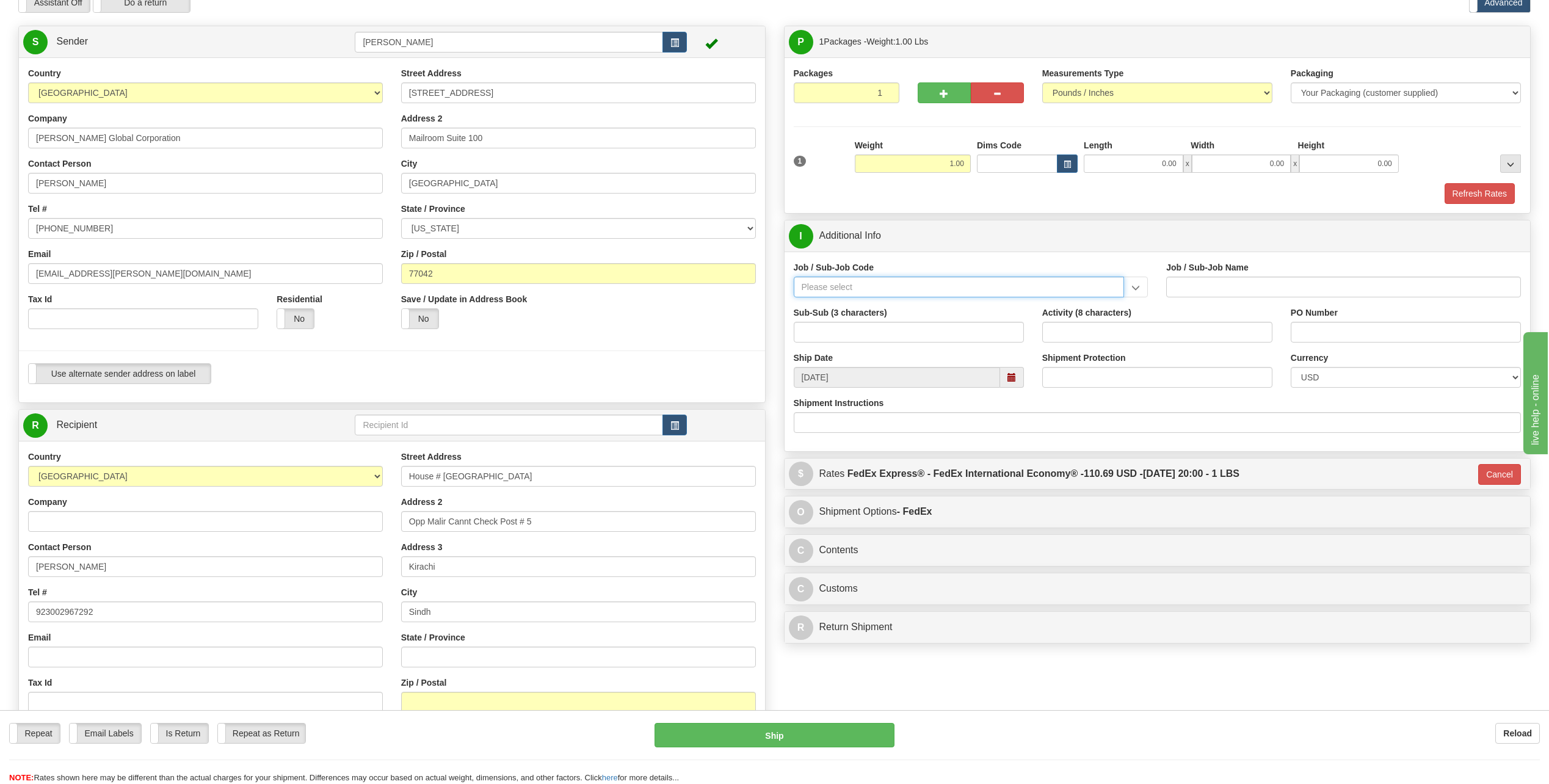
click at [847, 287] on input "Job / Sub-Job Code" at bounding box center [960, 287] width 331 height 21
click at [831, 288] on input "Job / Sub-Job Code" at bounding box center [960, 287] width 331 height 21
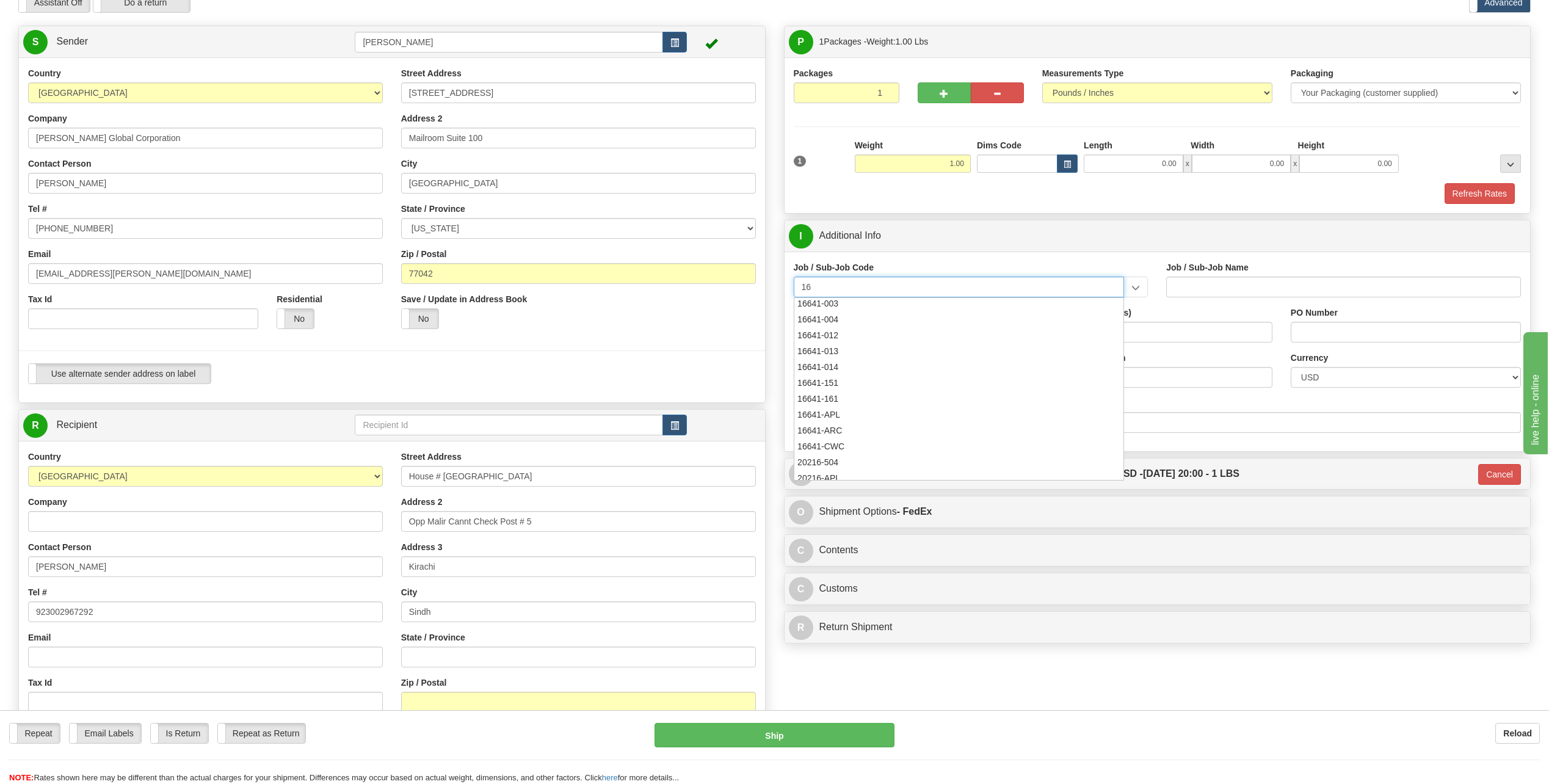
scroll to position [0, 0]
type input "1"
